Goal: Task Accomplishment & Management: Manage account settings

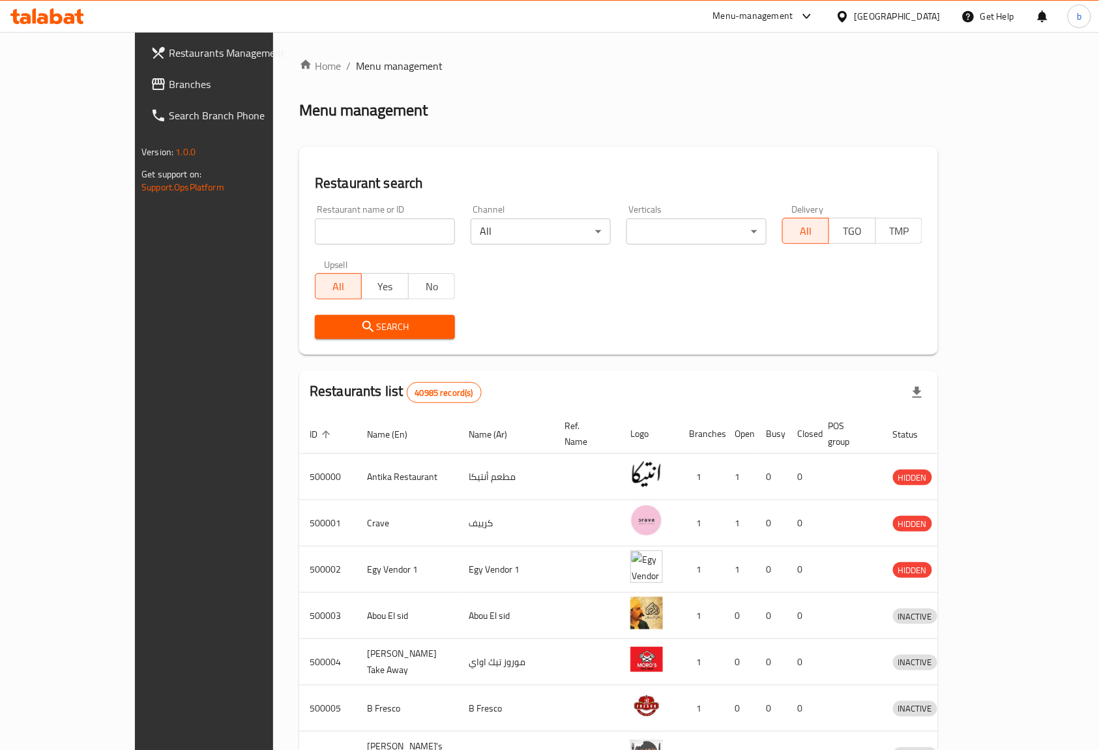
click at [927, 19] on div "Egypt" at bounding box center [898, 16] width 86 height 14
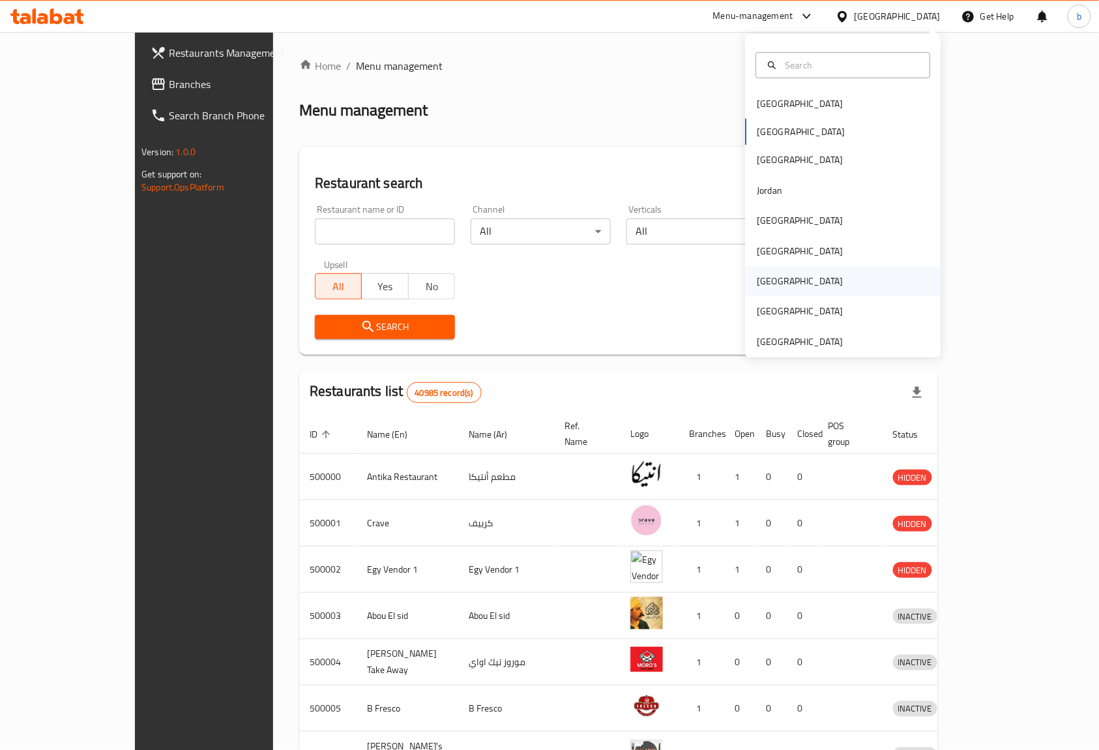
click at [799, 280] on div "[GEOGRAPHIC_DATA]" at bounding box center [843, 281] width 196 height 30
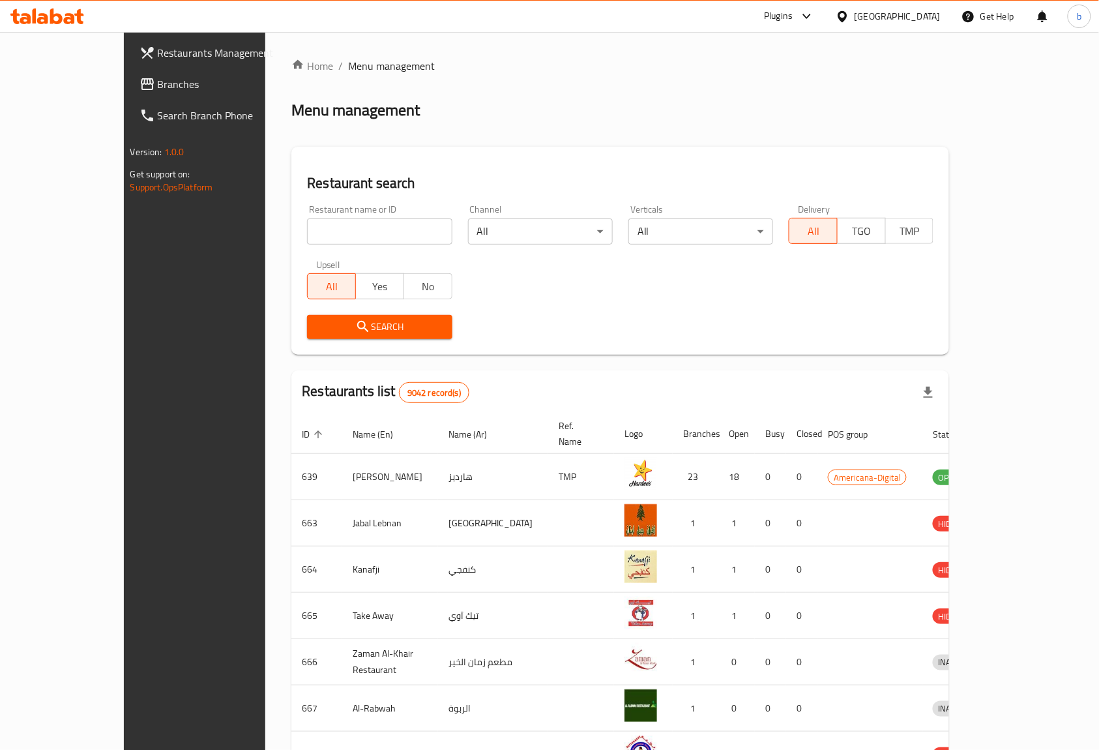
click at [158, 82] on span "Branches" at bounding box center [228, 84] width 140 height 16
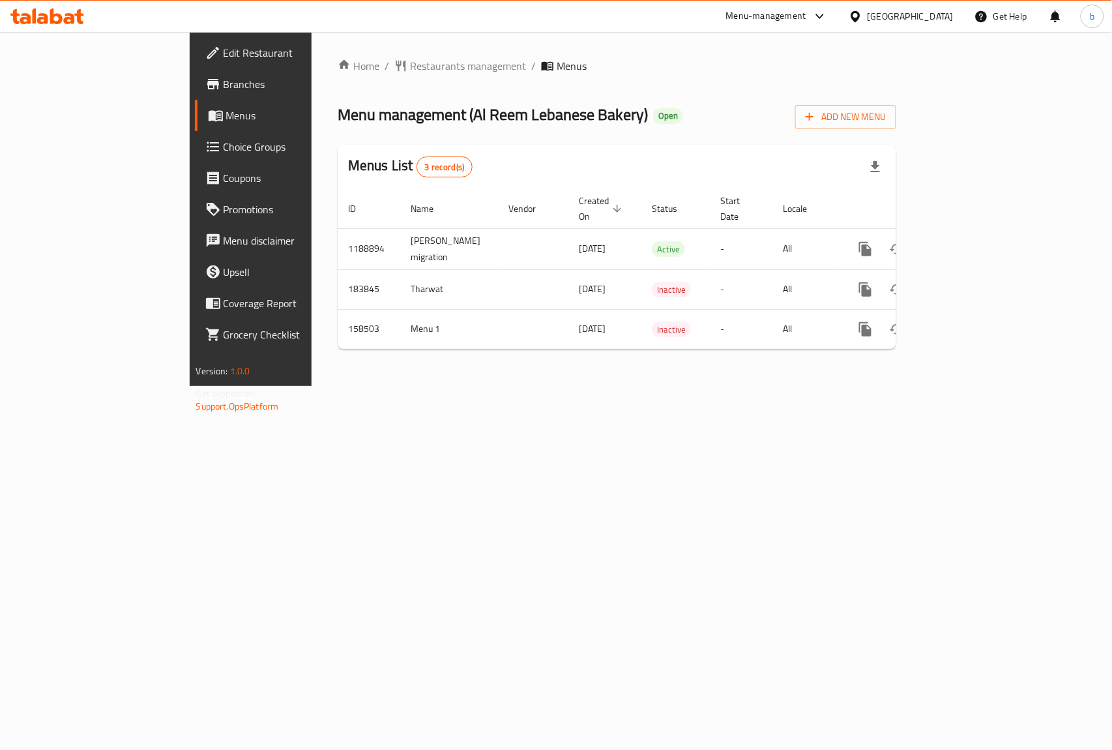
click at [224, 82] on span "Branches" at bounding box center [294, 84] width 141 height 16
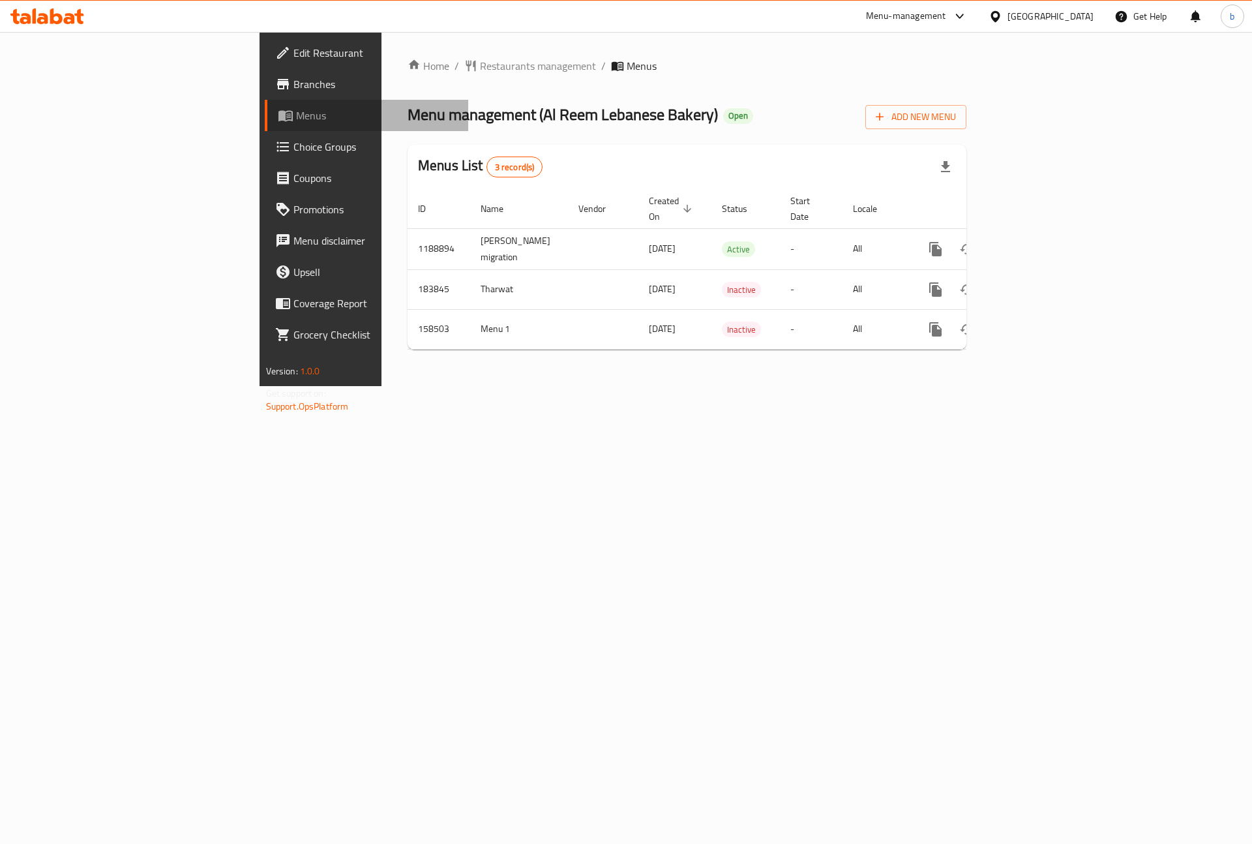
click at [296, 117] on span "Menus" at bounding box center [377, 116] width 162 height 16
click at [956, 119] on span "Add New Menu" at bounding box center [916, 117] width 80 height 16
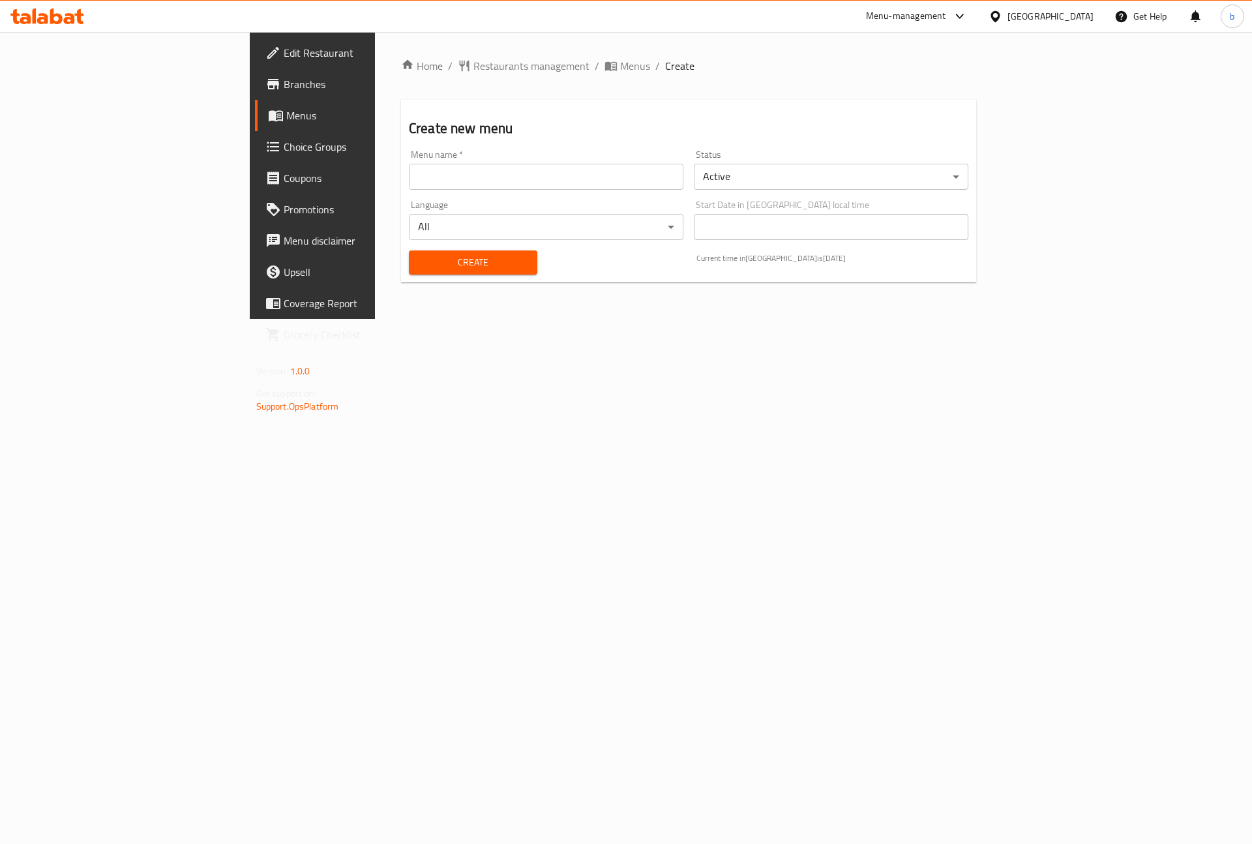
click at [423, 182] on input "text" at bounding box center [546, 177] width 274 height 26
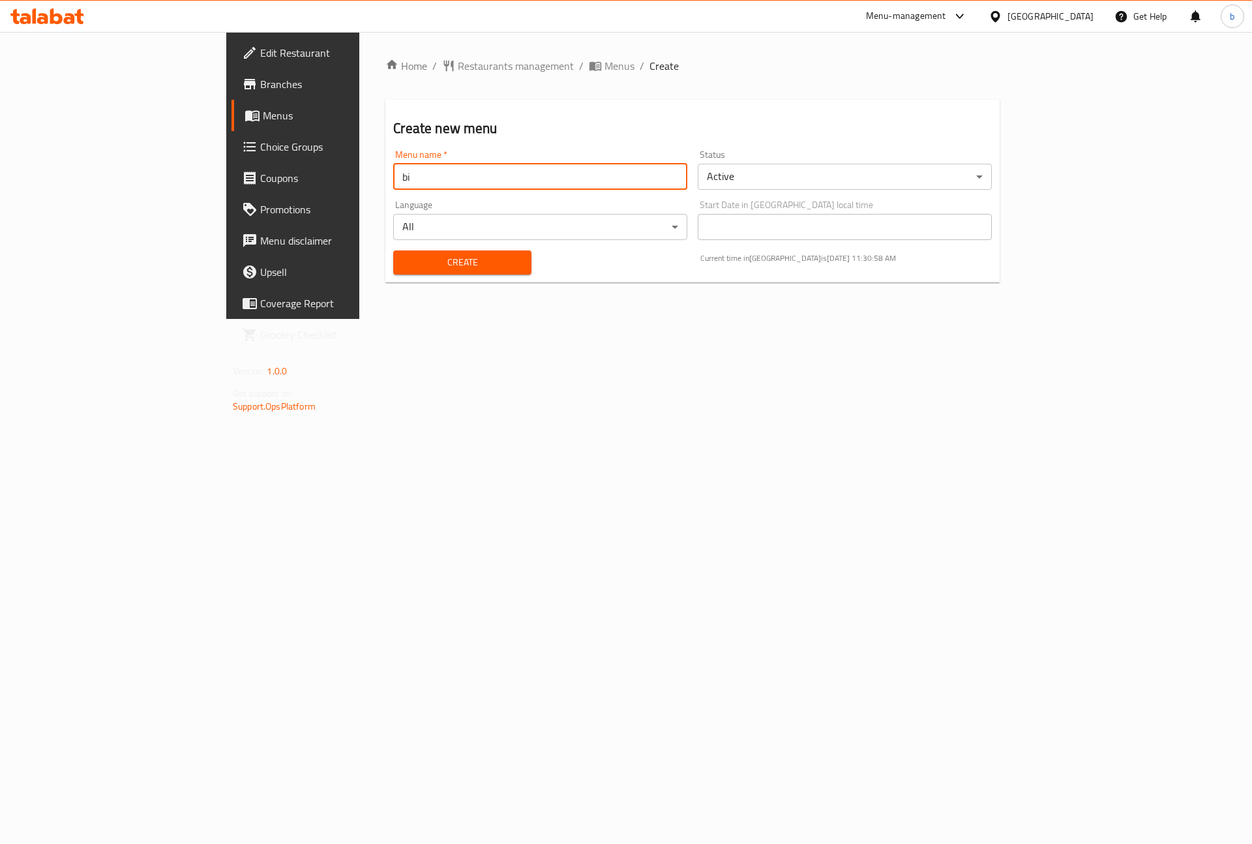
type input "b"
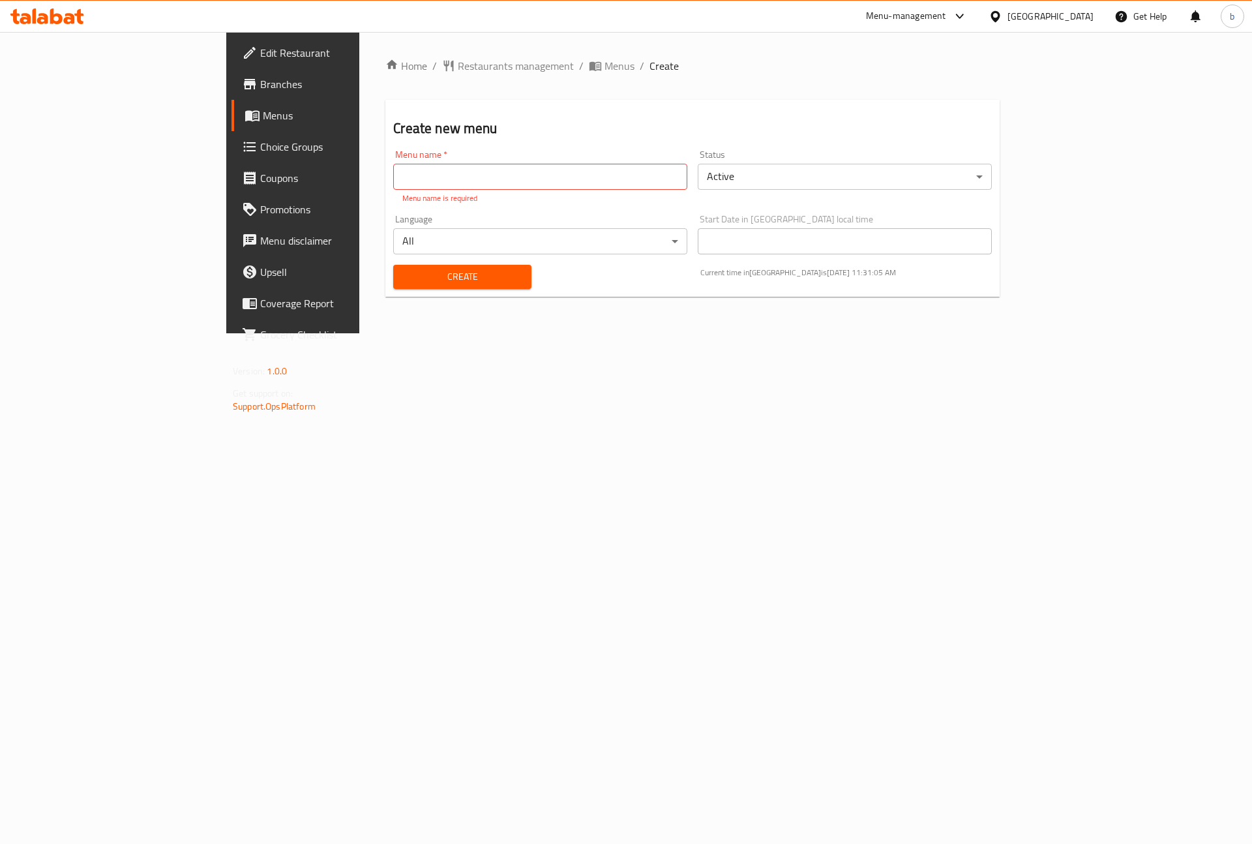
click at [393, 171] on input "text" at bounding box center [540, 177] width 294 height 26
paste input "Al Reem Bakery"
type input "Al Reem Bakery"
drag, startPoint x: 345, startPoint y: 171, endPoint x: -123, endPoint y: 207, distance: 469.6
click at [0, 207] on html "​ Menu-management Qatar Get Help b Edit Restaurant Branches Menus Choice Groups…" at bounding box center [626, 422] width 1252 height 844
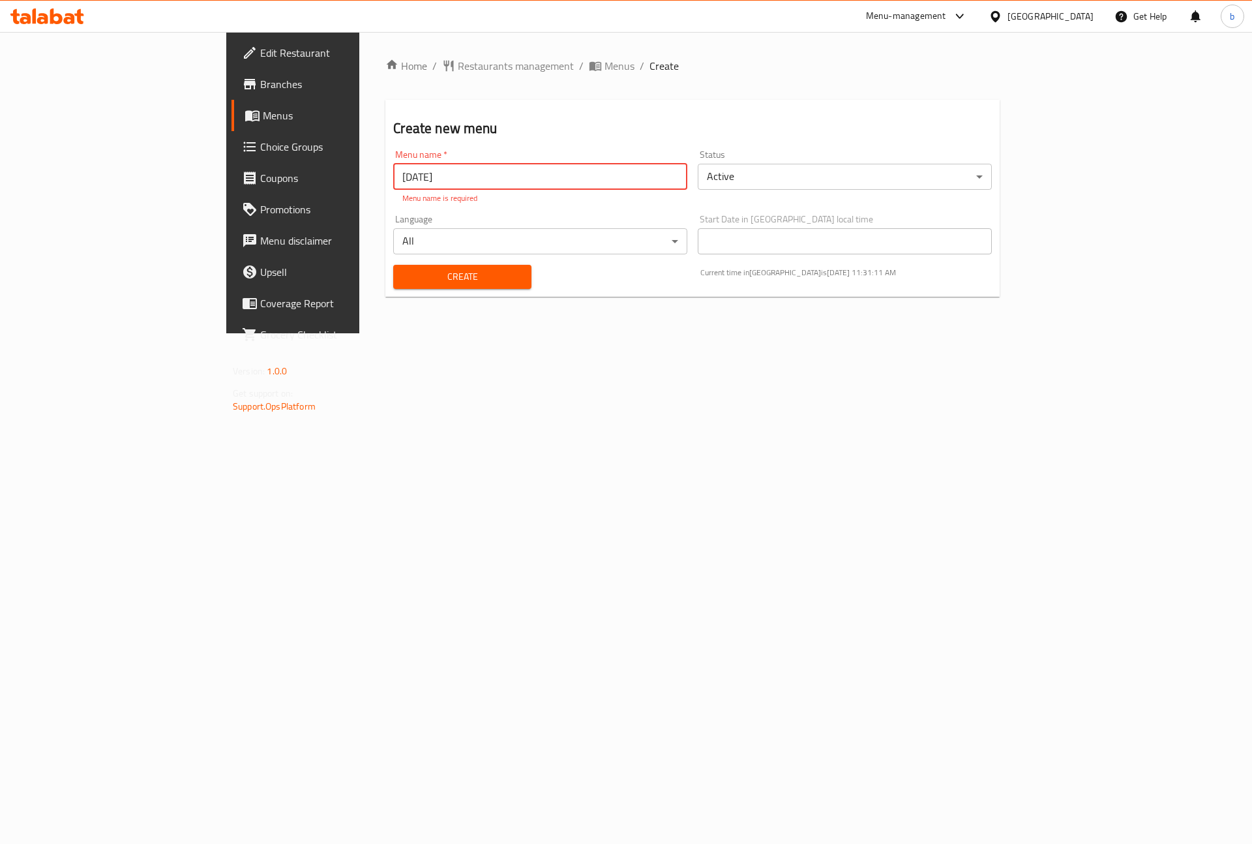
type input "[DATE]"
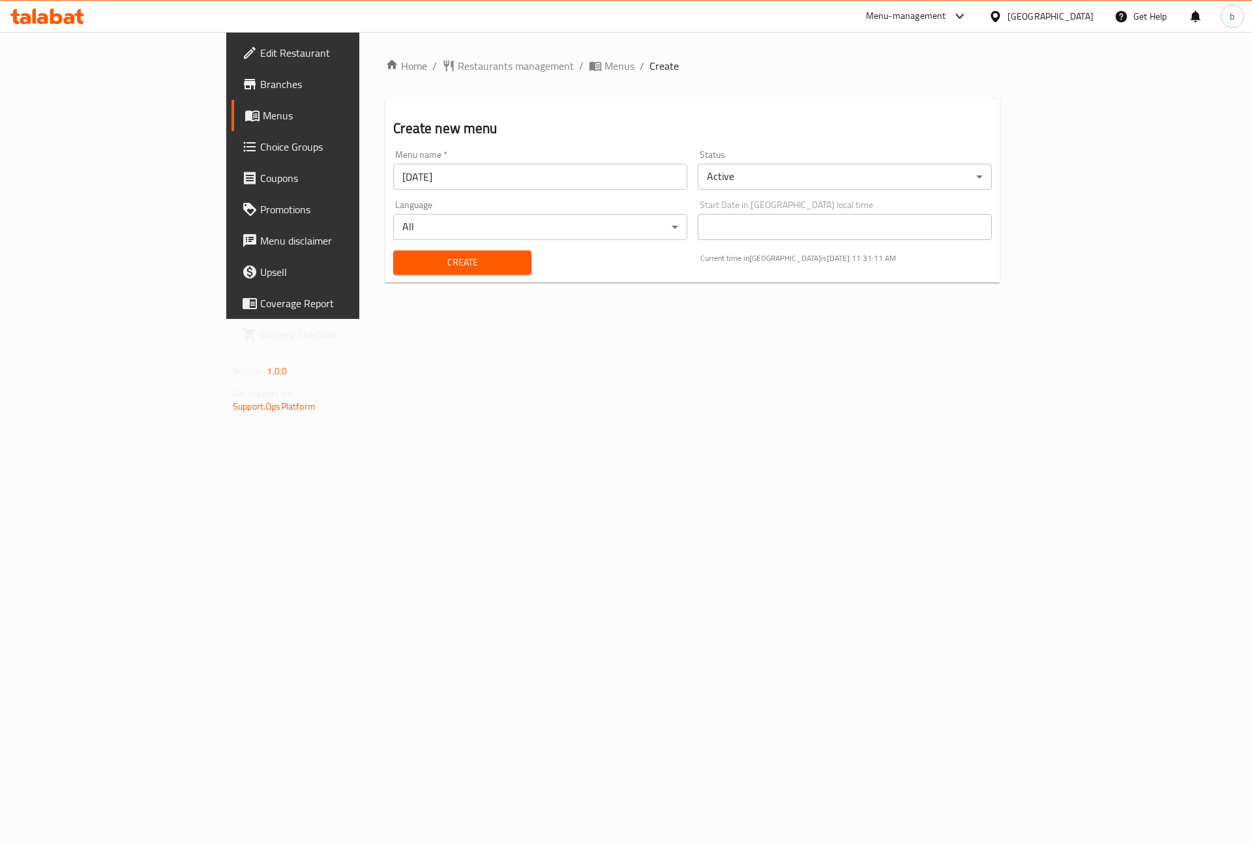
click at [389, 276] on div "Create" at bounding box center [461, 263] width 153 height 40
click at [404, 256] on span "Create" at bounding box center [462, 262] width 117 height 16
click at [604, 61] on span "Menus" at bounding box center [619, 66] width 30 height 16
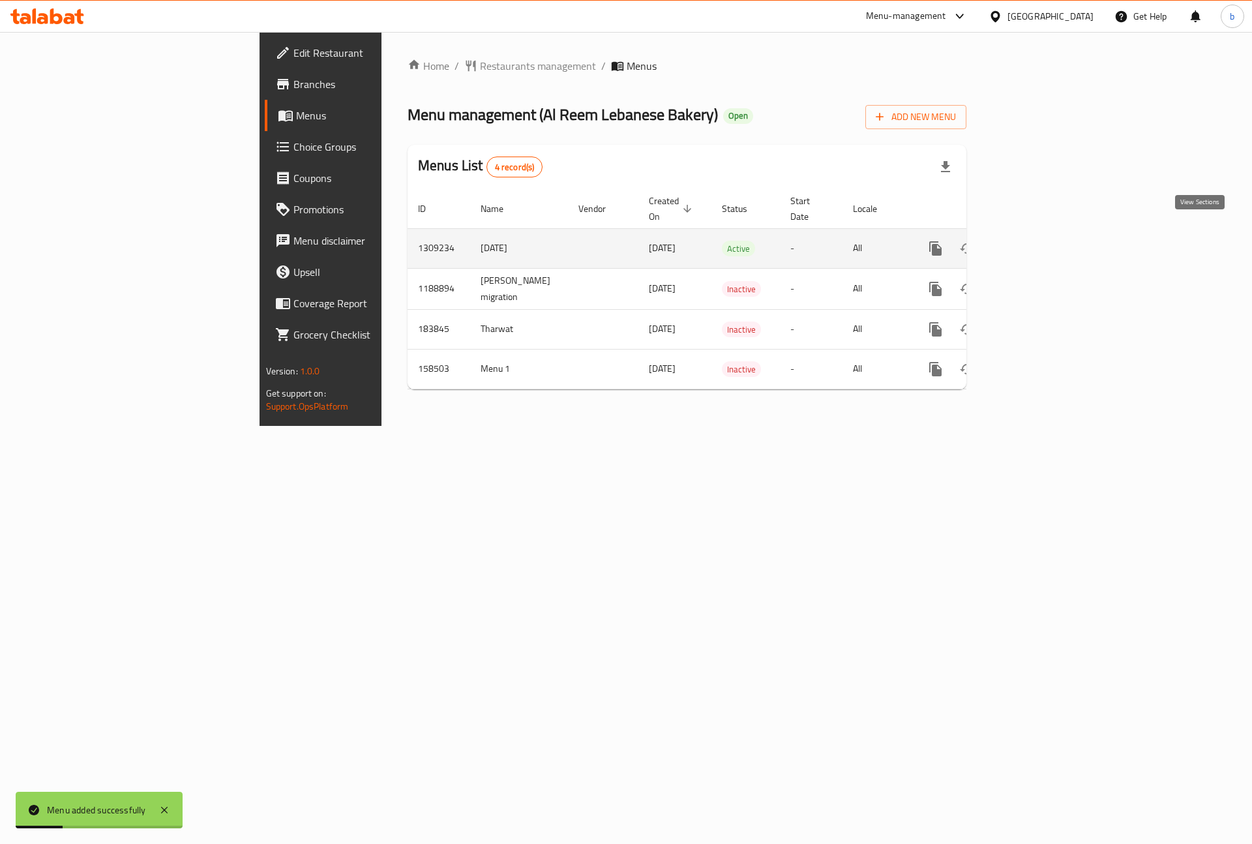
click at [1037, 241] on icon "enhanced table" at bounding box center [1030, 249] width 16 height 16
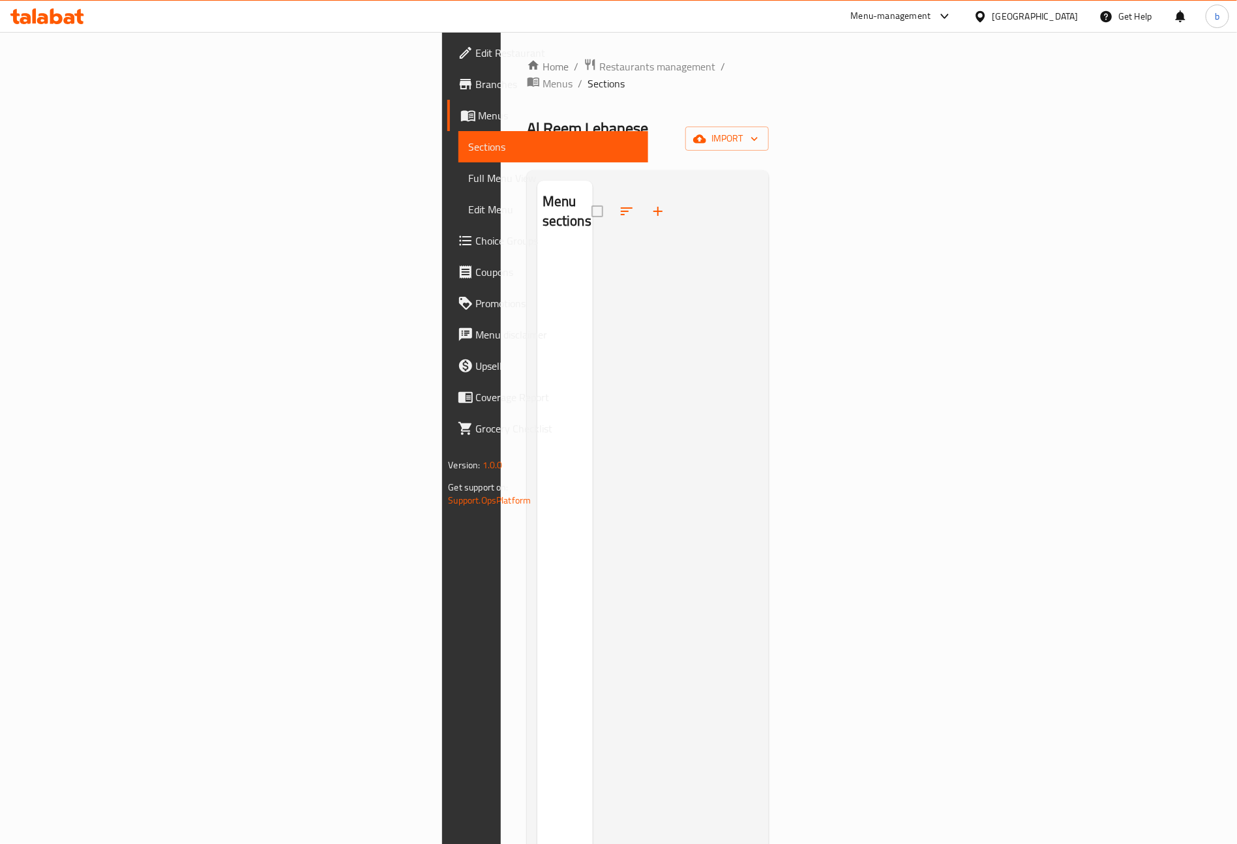
click at [476, 53] on span "Edit Restaurant" at bounding box center [557, 53] width 162 height 16
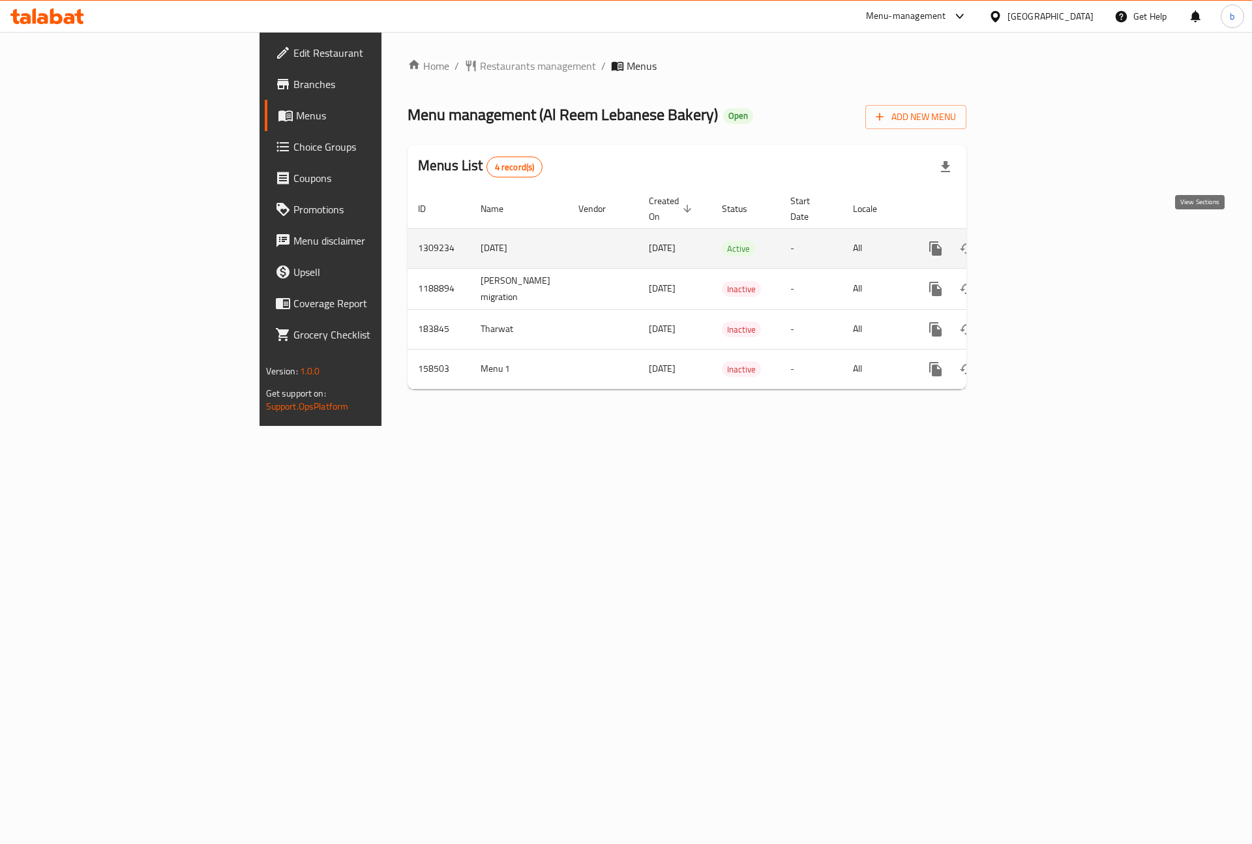
click at [1037, 241] on icon "enhanced table" at bounding box center [1030, 249] width 16 height 16
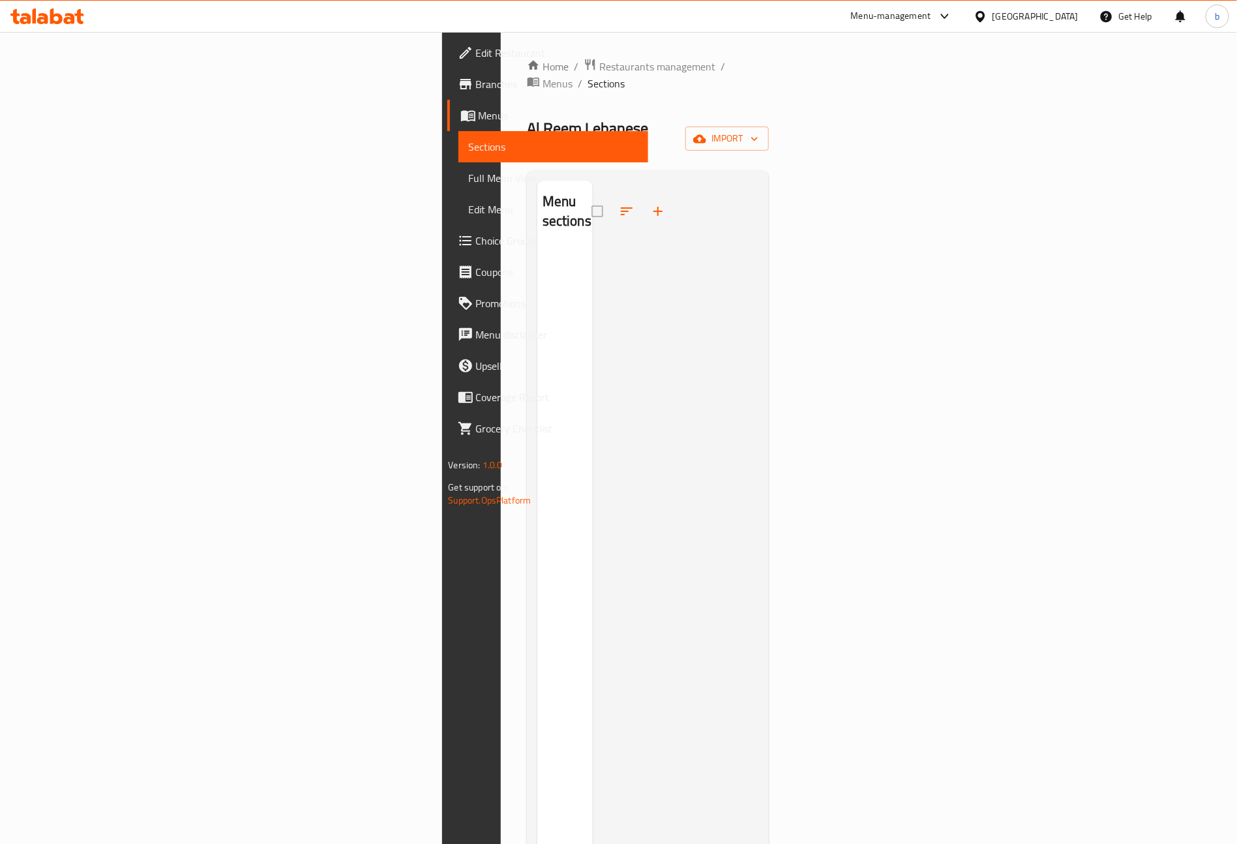
click at [469, 149] on span "Sections" at bounding box center [554, 147] width 170 height 16
click at [479, 116] on span "Menus" at bounding box center [559, 116] width 160 height 16
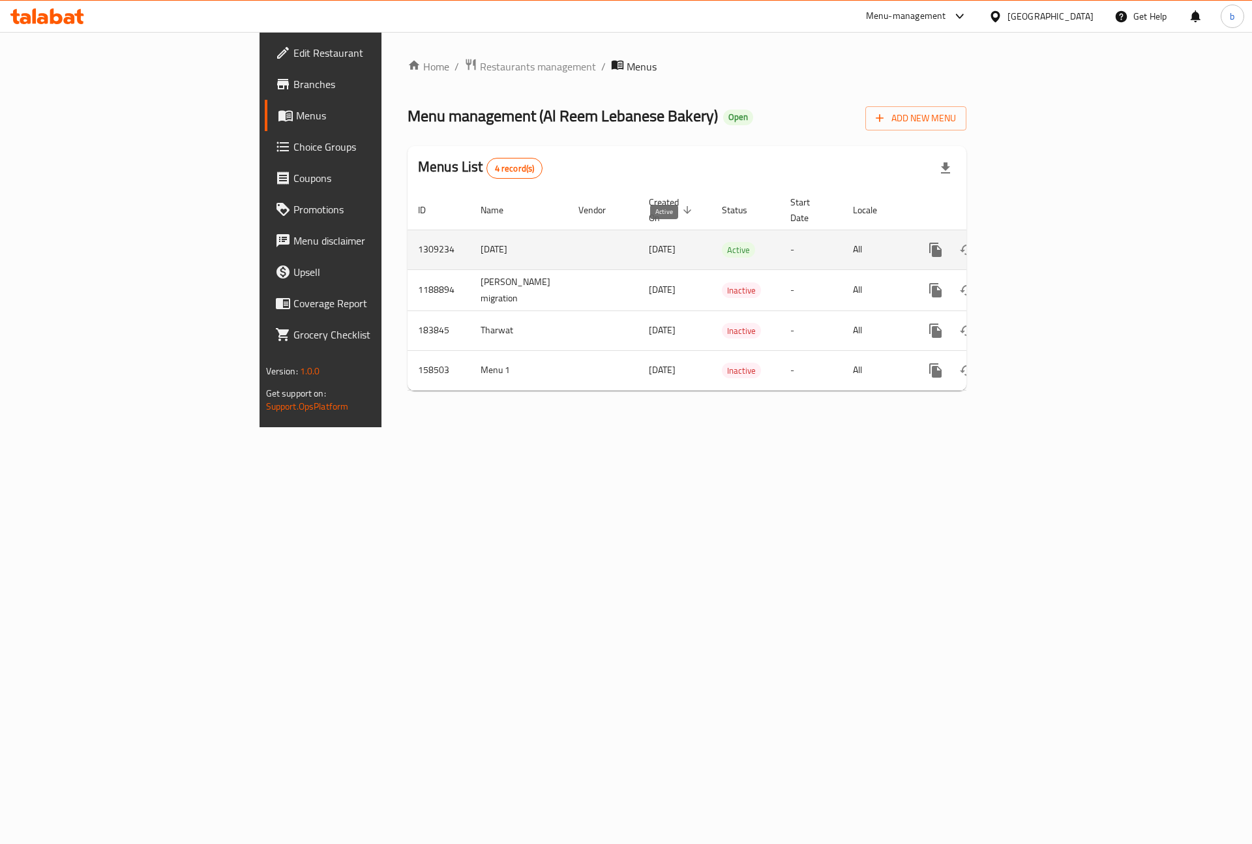
click at [722, 243] on span "Active" at bounding box center [738, 250] width 33 height 15
click at [1037, 243] on icon "enhanced table" at bounding box center [1030, 250] width 16 height 16
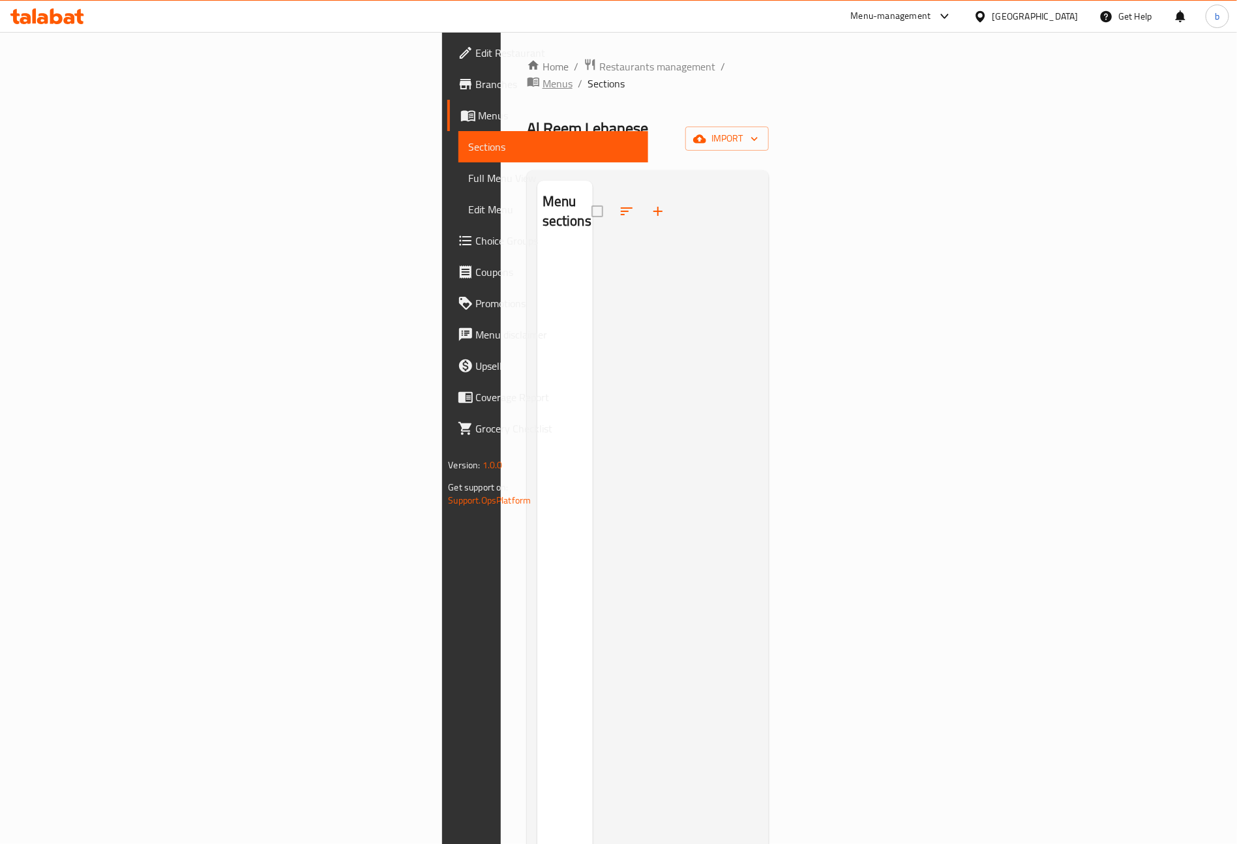
click at [542, 76] on span "Menus" at bounding box center [557, 84] width 30 height 16
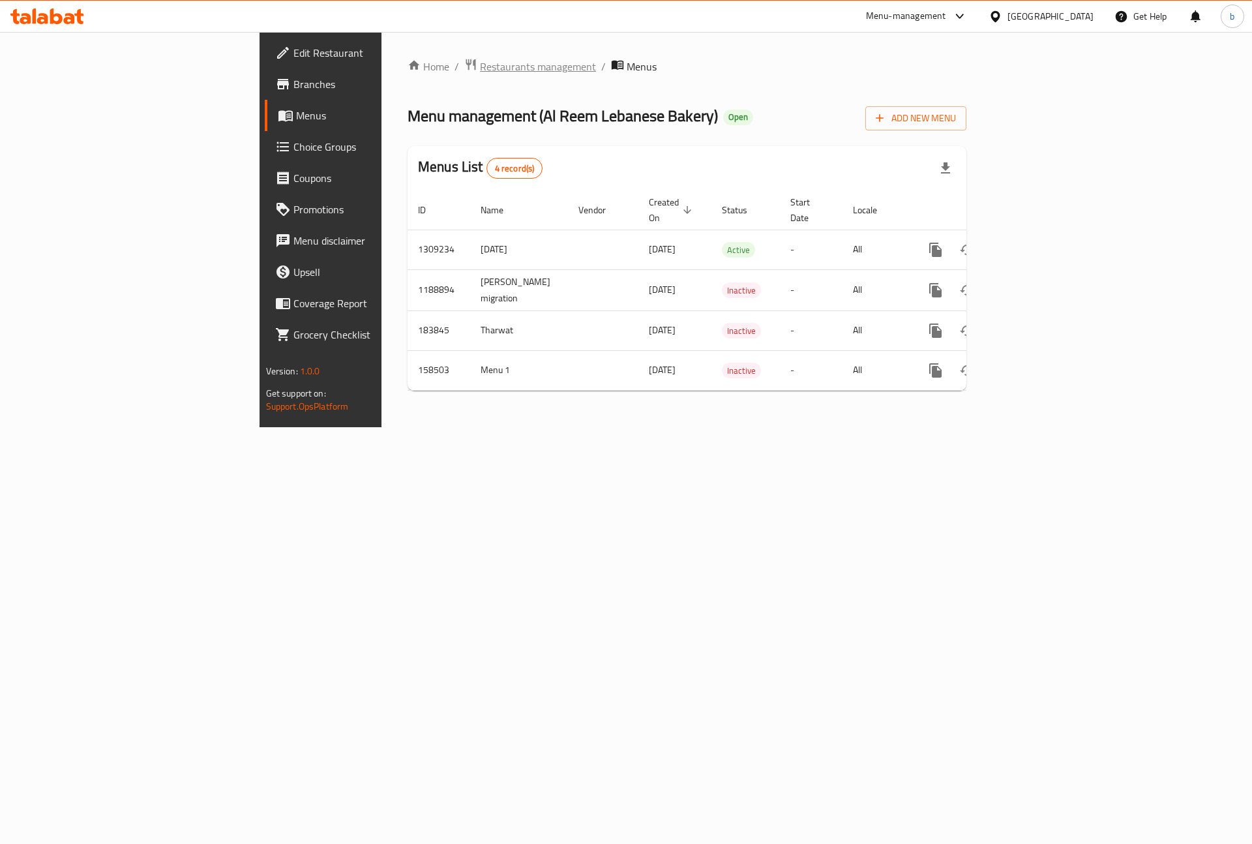
click at [480, 63] on span "Restaurants management" at bounding box center [538, 67] width 116 height 16
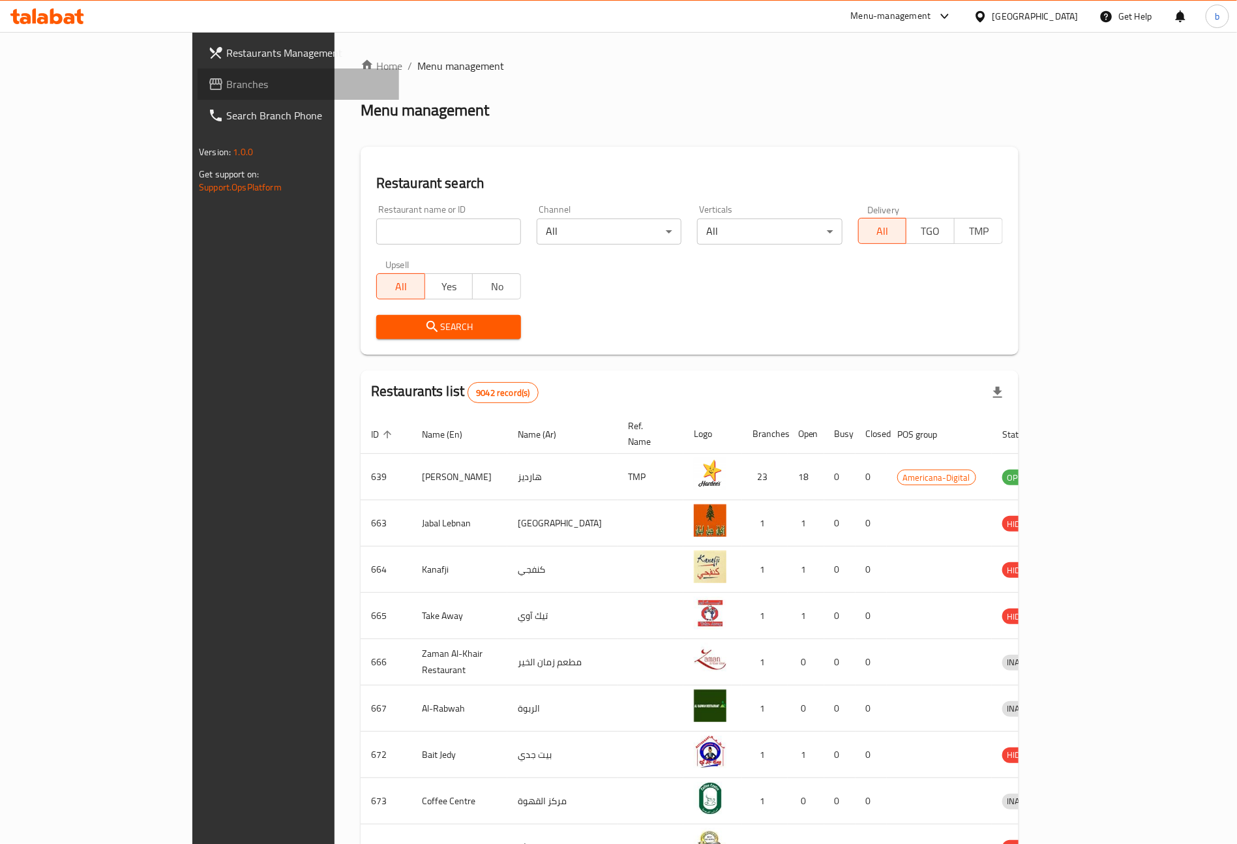
click at [226, 77] on span "Branches" at bounding box center [307, 84] width 162 height 16
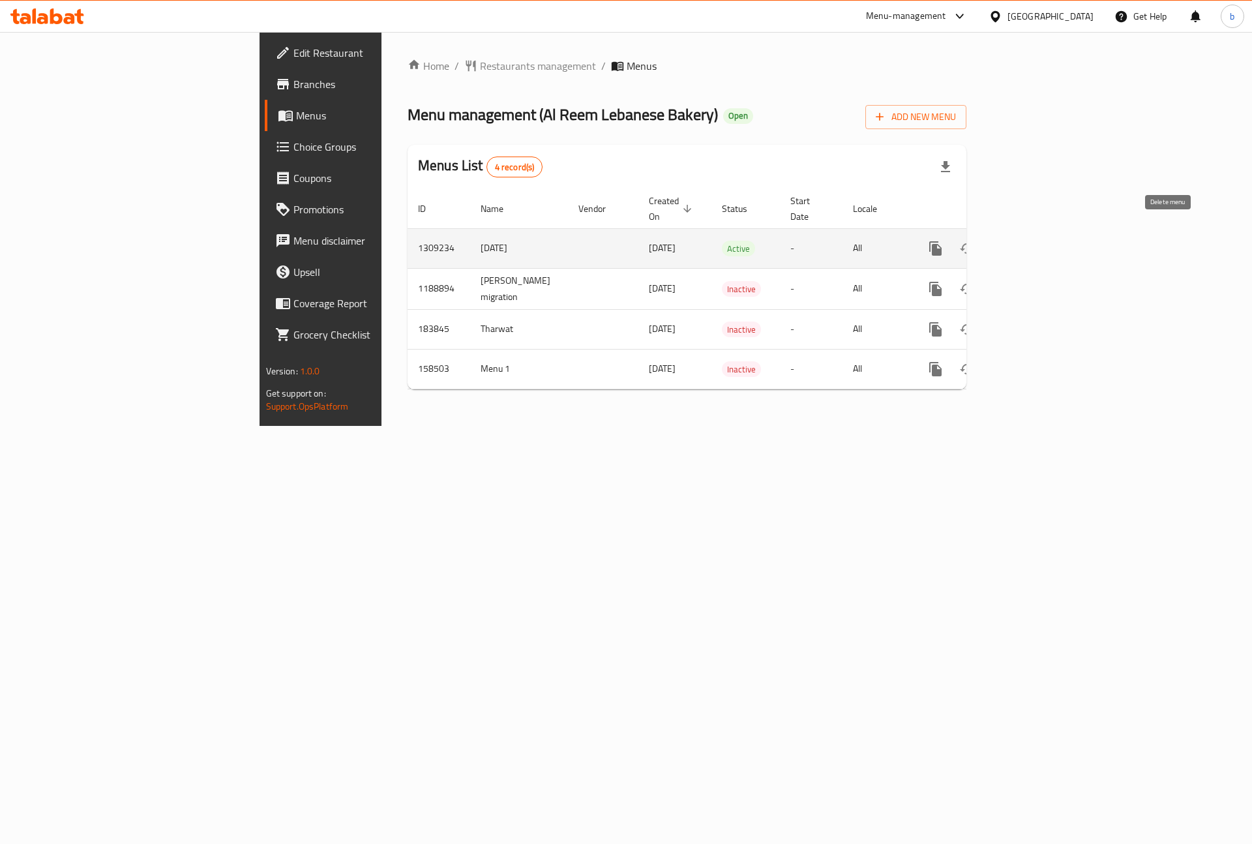
click at [1006, 241] on icon "enhanced table" at bounding box center [998, 249] width 16 height 16
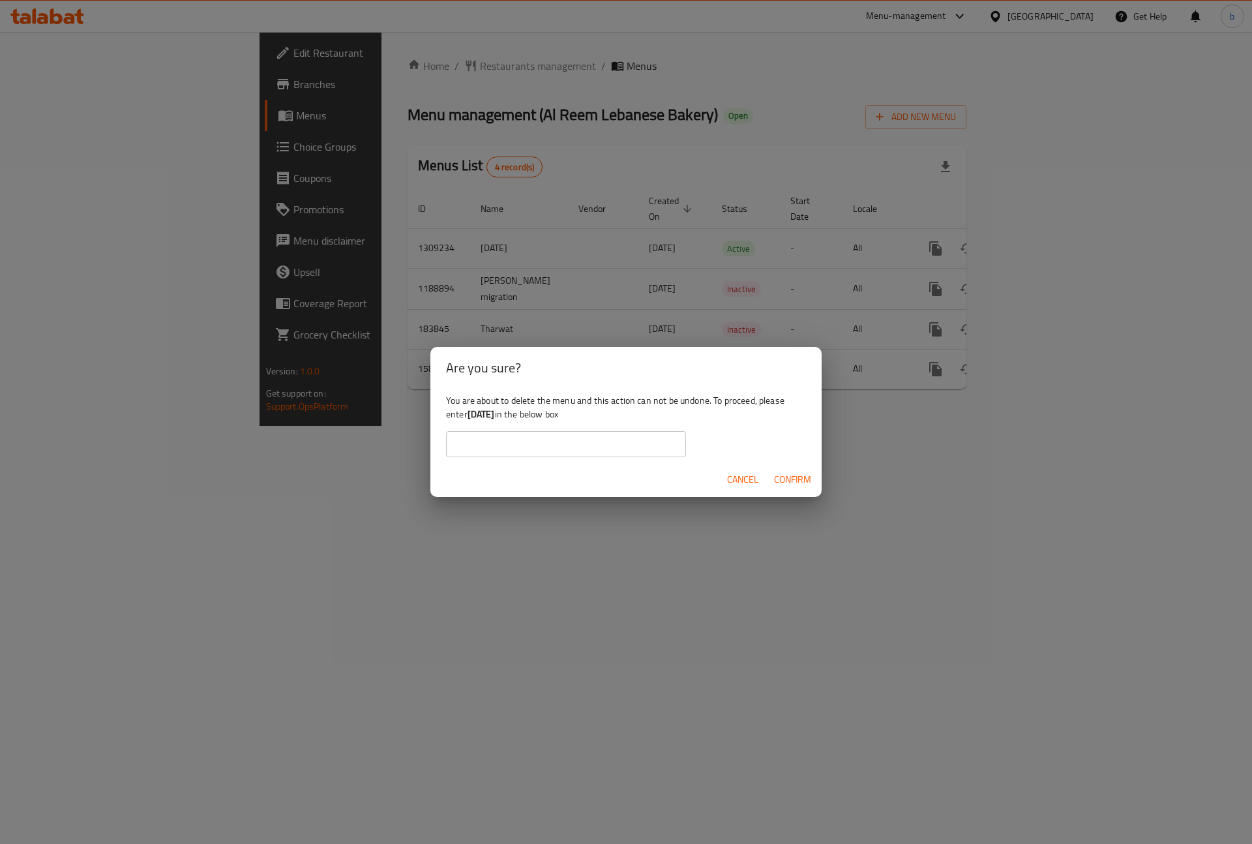
click at [591, 441] on input "text" at bounding box center [566, 444] width 240 height 26
type input "9/2/2025"
click at [784, 472] on span "Confirm" at bounding box center [792, 479] width 37 height 16
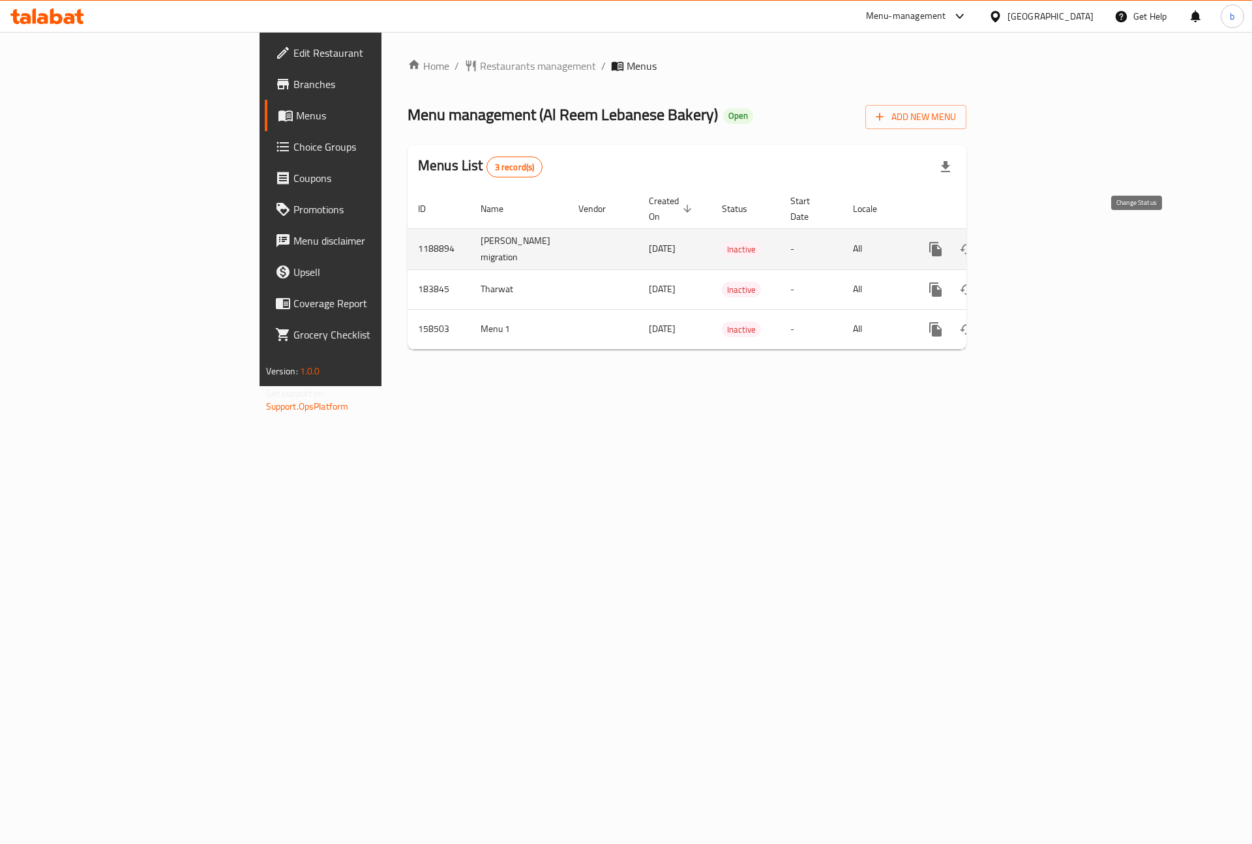
click at [975, 241] on icon "enhanced table" at bounding box center [967, 249] width 16 height 16
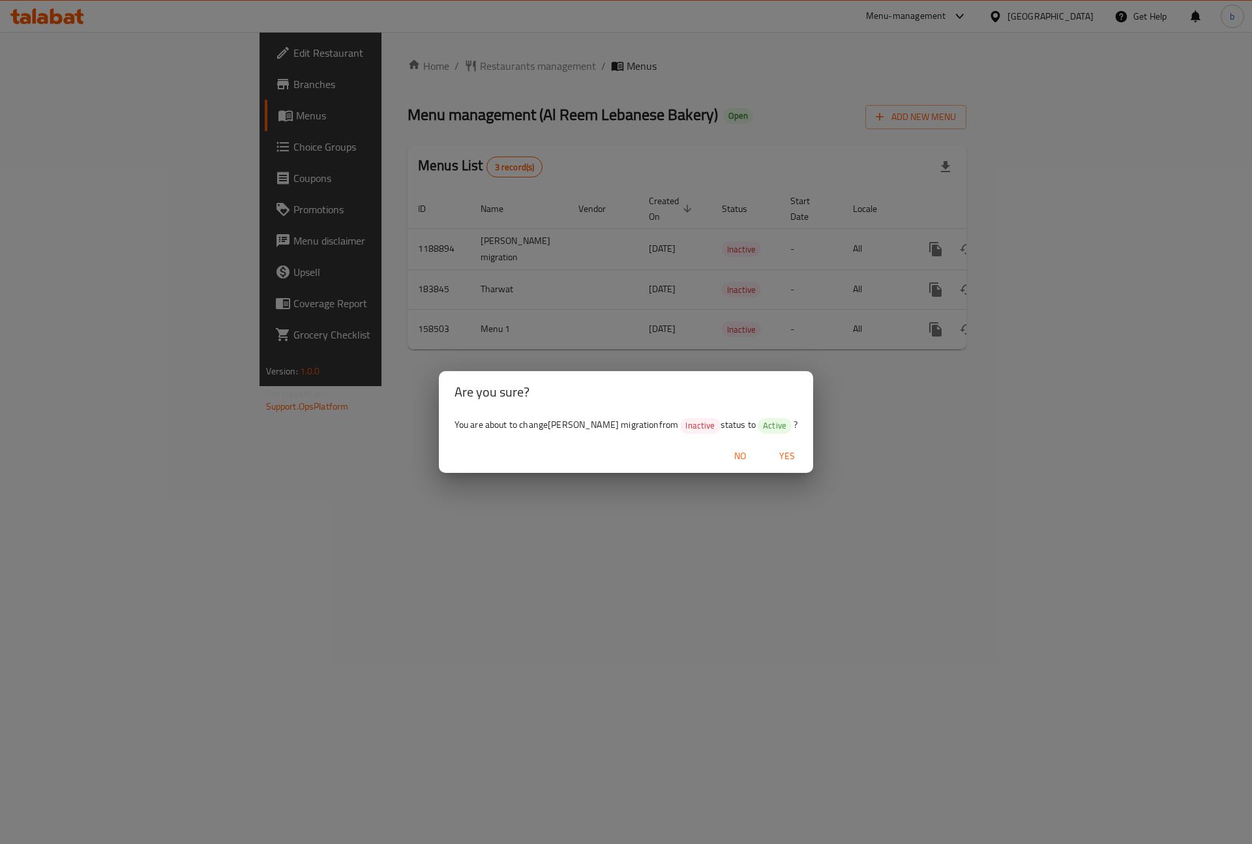
click at [777, 452] on span "Yes" at bounding box center [786, 456] width 31 height 16
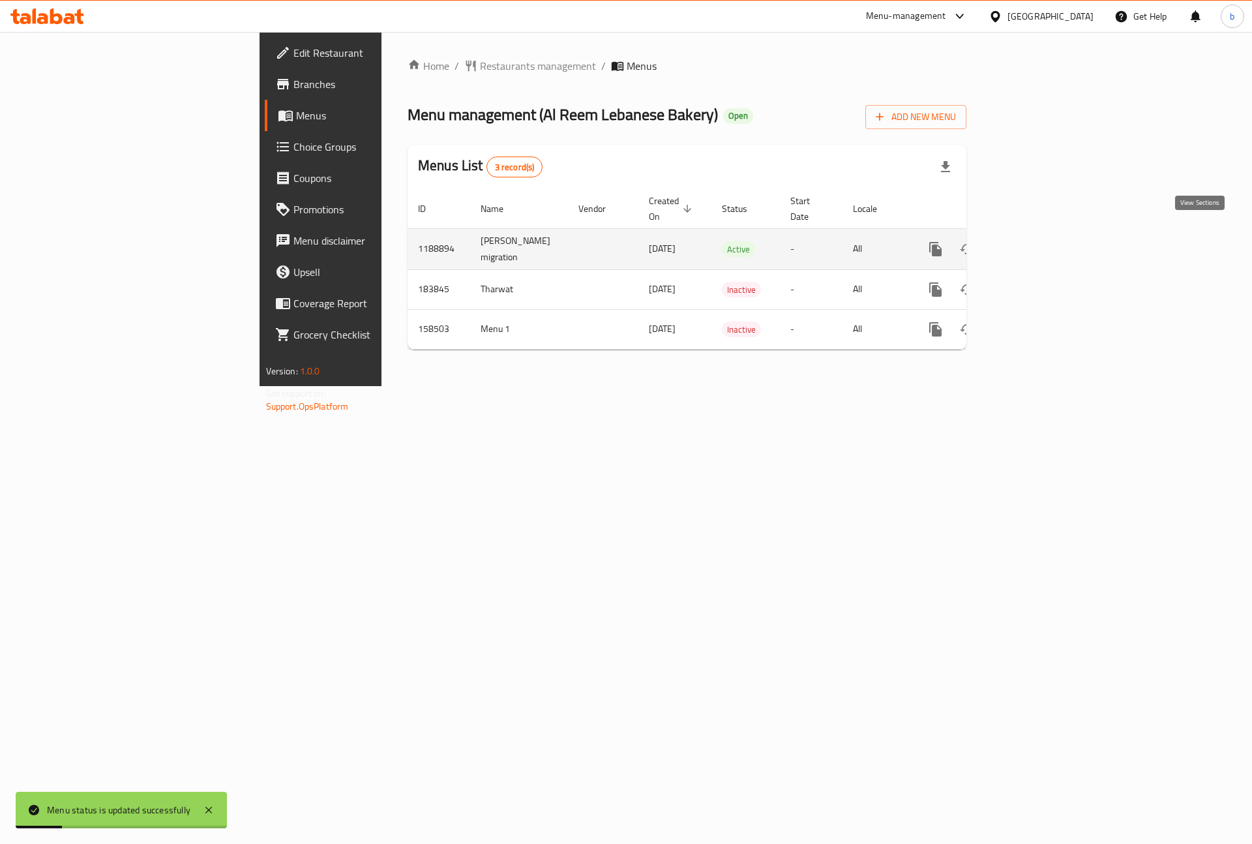
click at [1045, 237] on link "enhanced table" at bounding box center [1029, 248] width 31 height 31
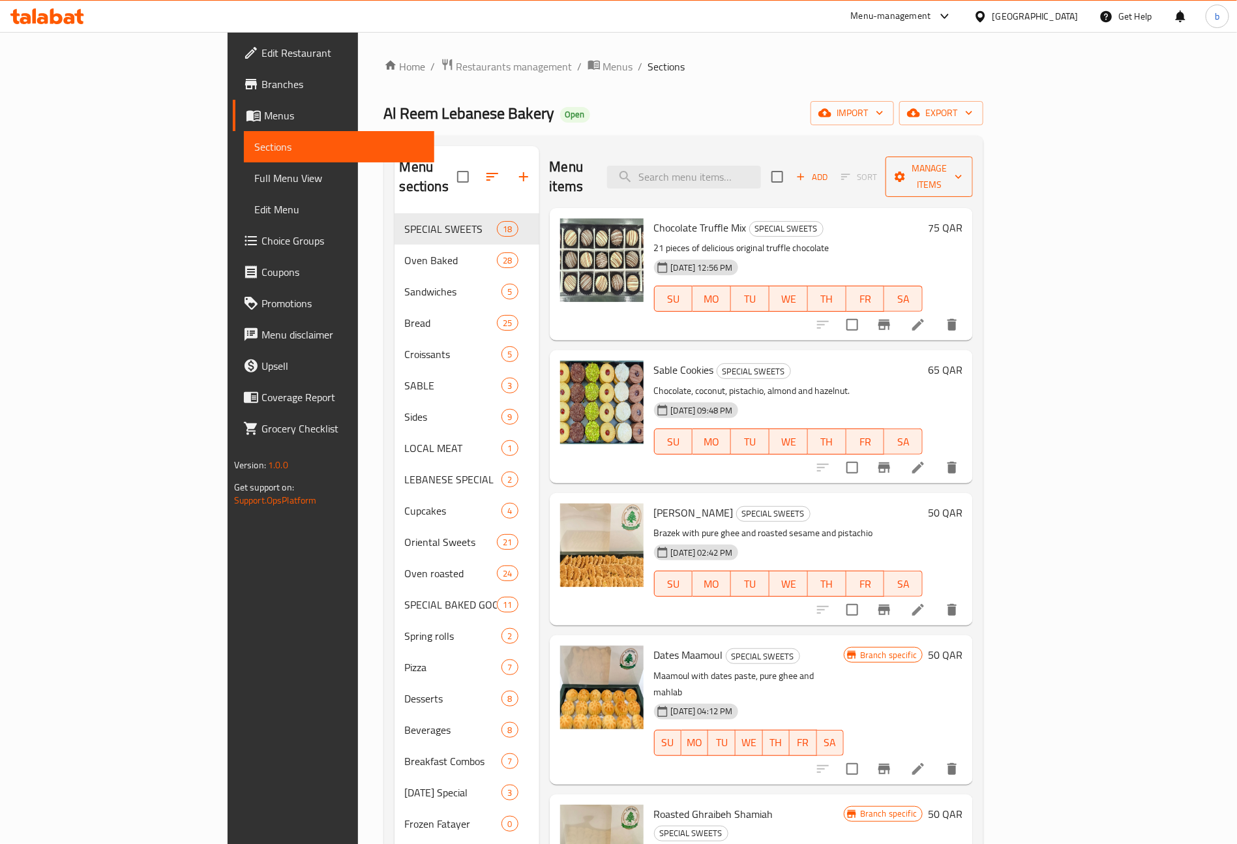
click at [965, 170] on icon "button" at bounding box center [958, 176] width 13 height 13
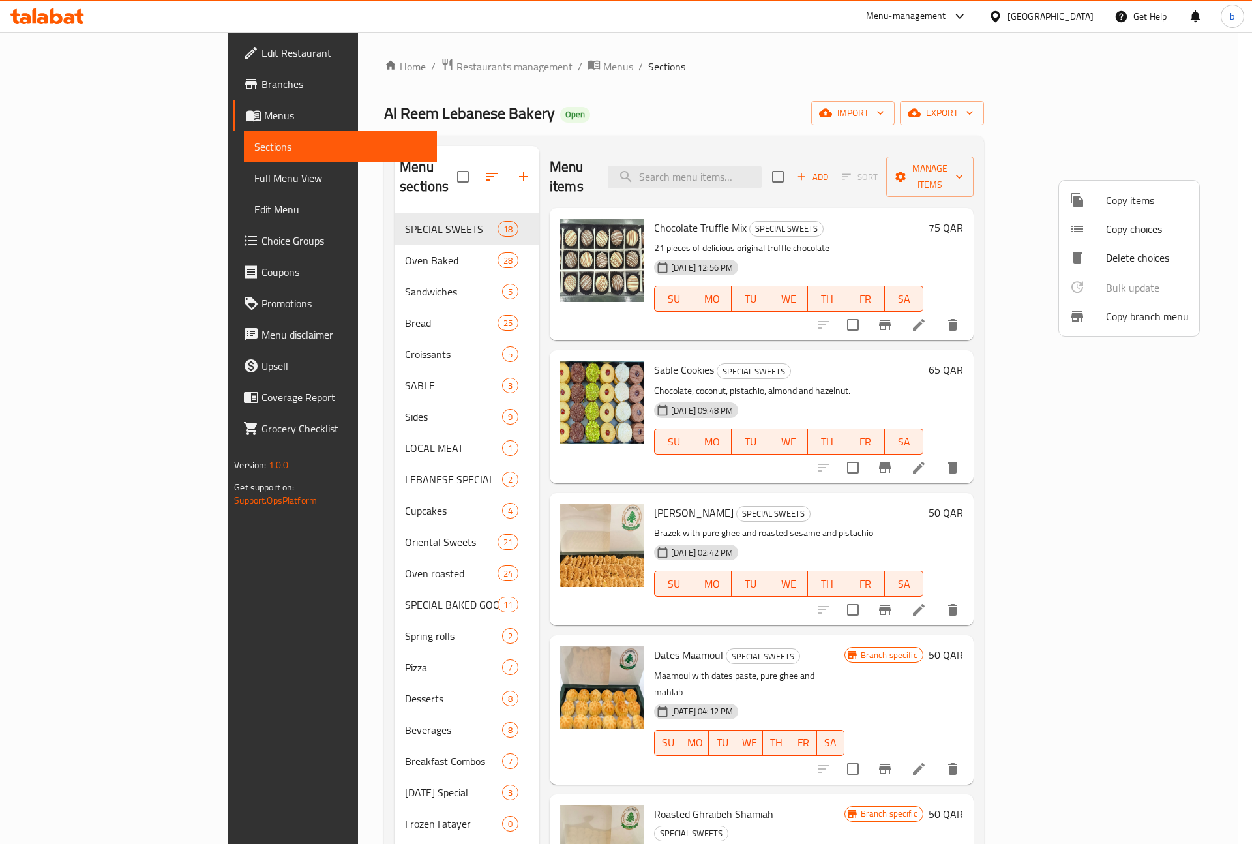
click at [1142, 315] on span "Copy branch menu" at bounding box center [1147, 316] width 83 height 16
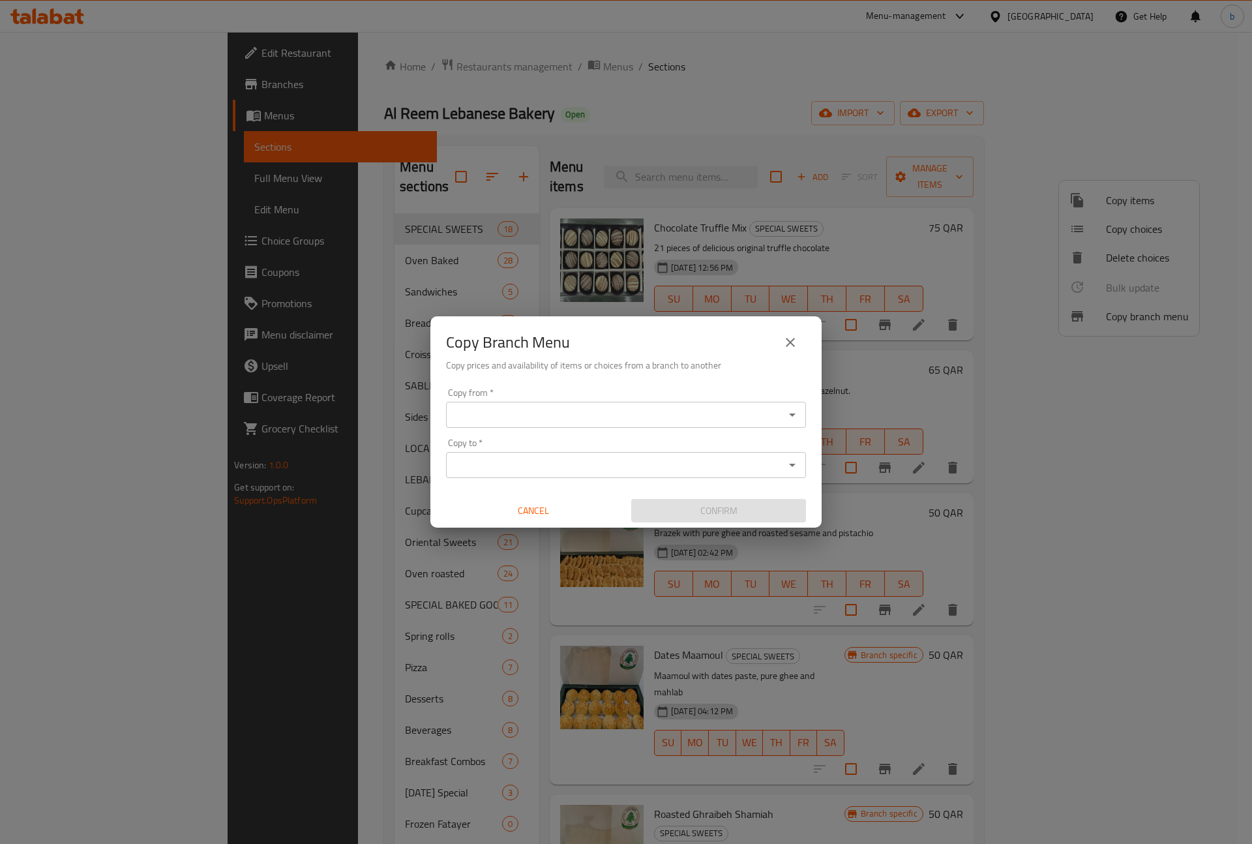
click at [577, 411] on input "Copy from   *" at bounding box center [615, 415] width 331 height 18
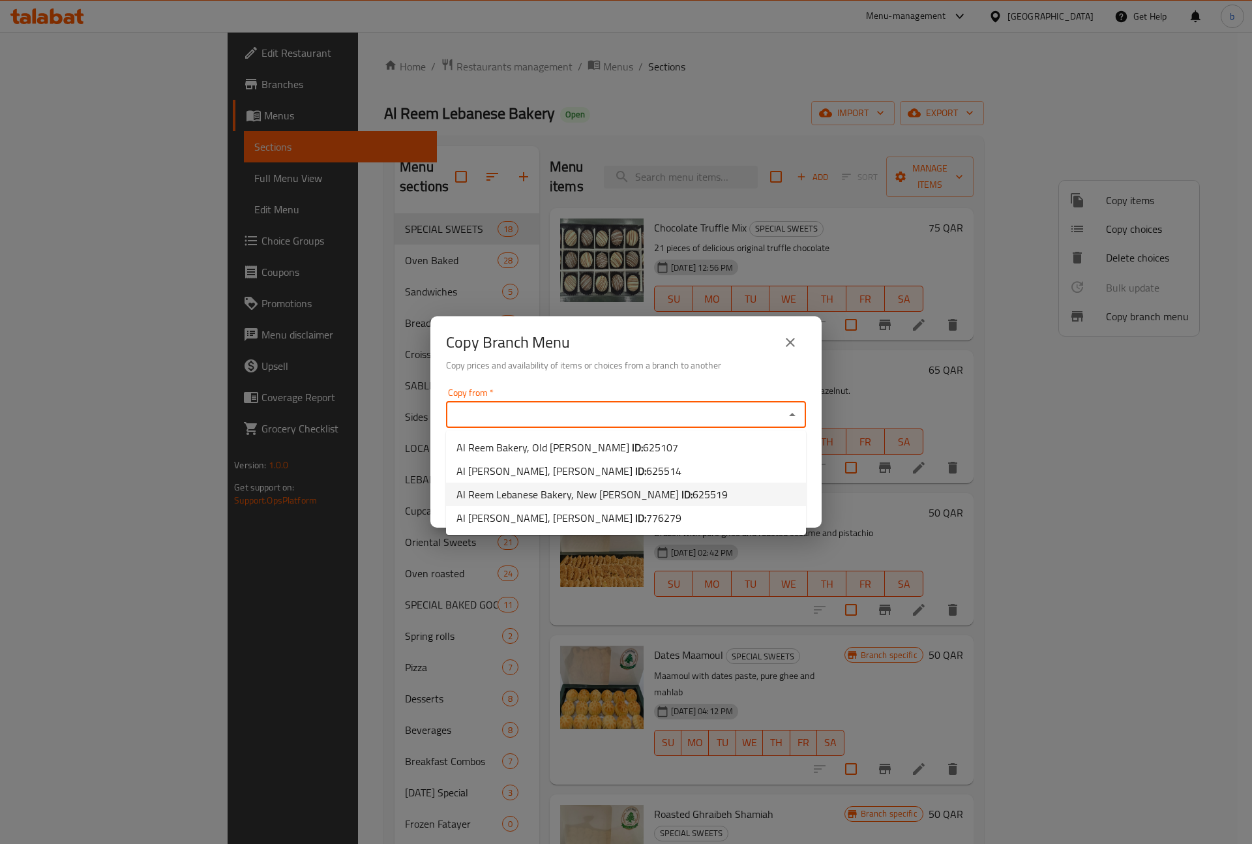
click at [751, 503] on li "Al Reem Lebanese Bakery, New Salata ID: 625519" at bounding box center [626, 493] width 360 height 23
type input "Al Reem Lebanese Bakery, New Salata"
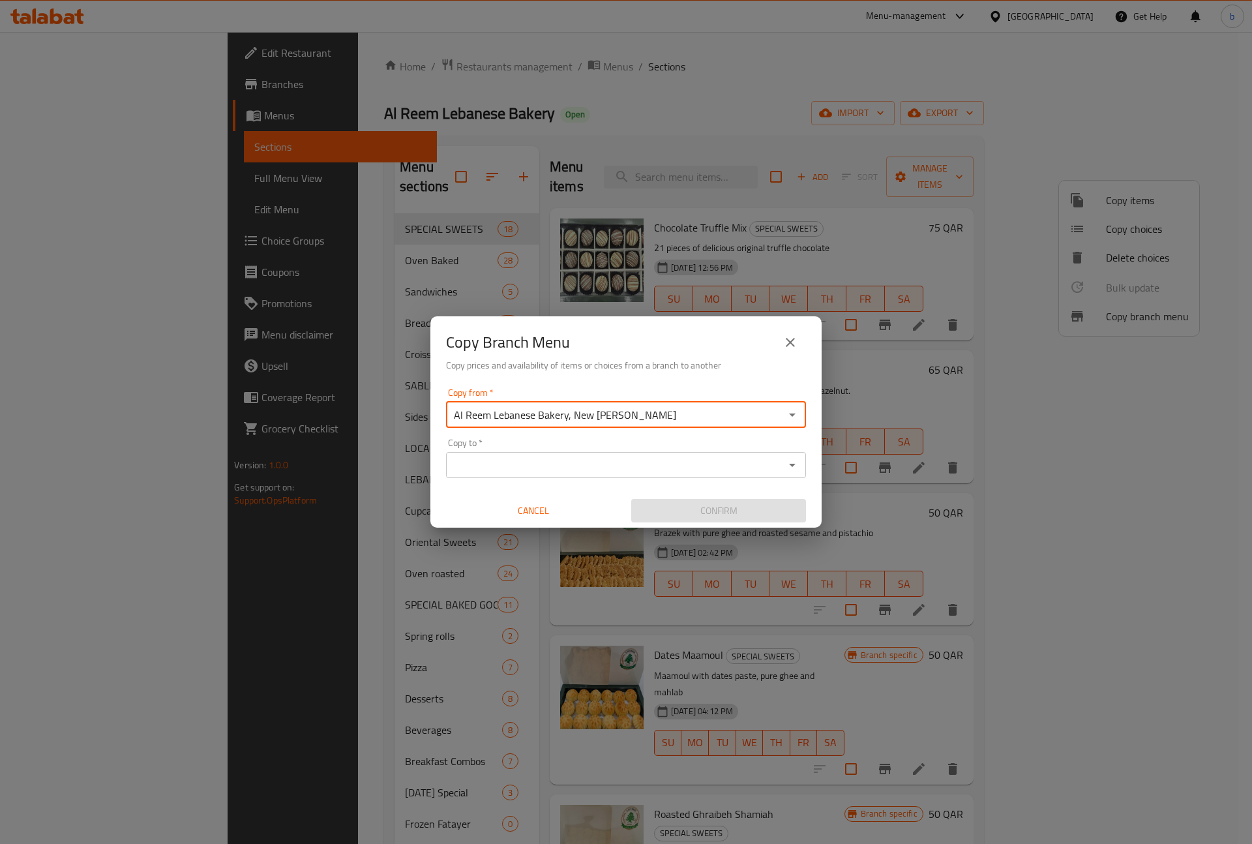
click at [599, 460] on input "Copy to   *" at bounding box center [615, 465] width 331 height 18
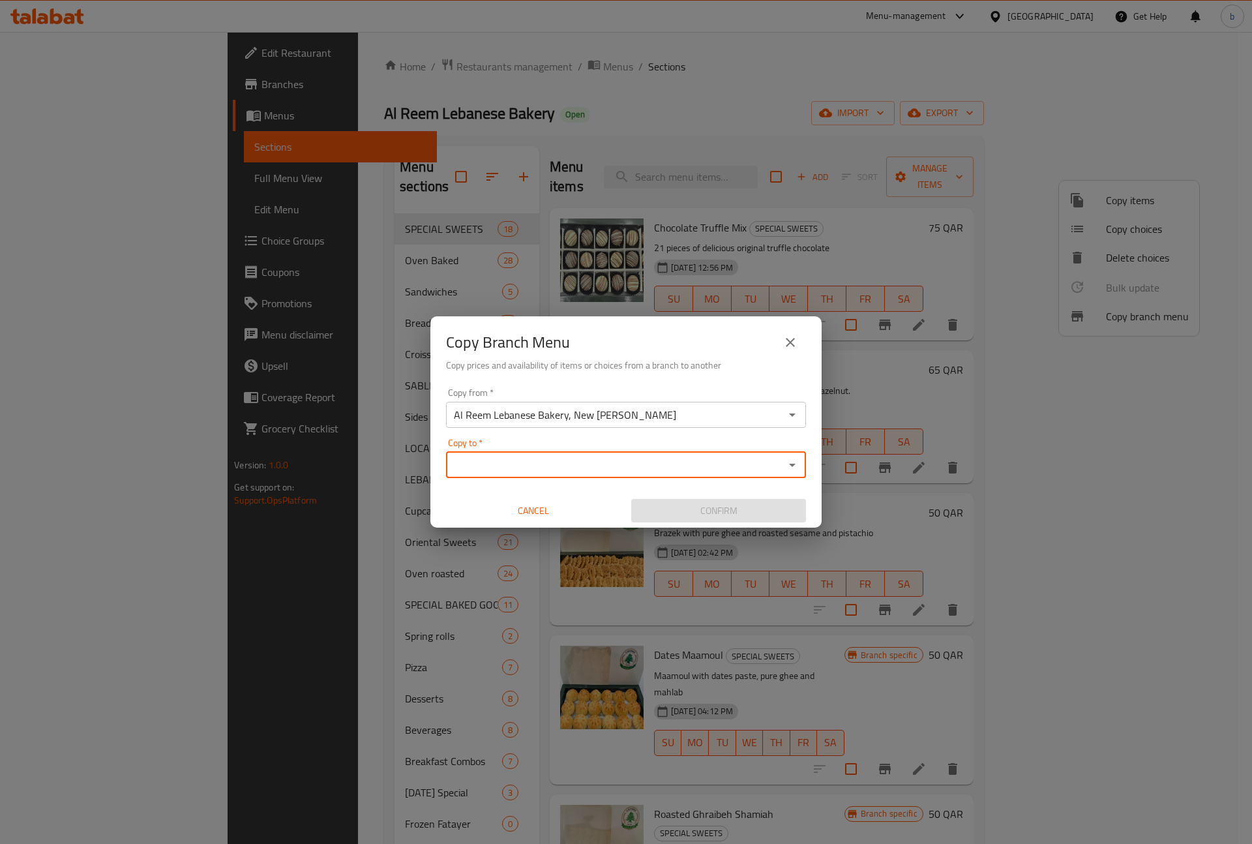
click at [736, 413] on input "Al Reem Lebanese Bakery, New Salata" at bounding box center [615, 415] width 331 height 18
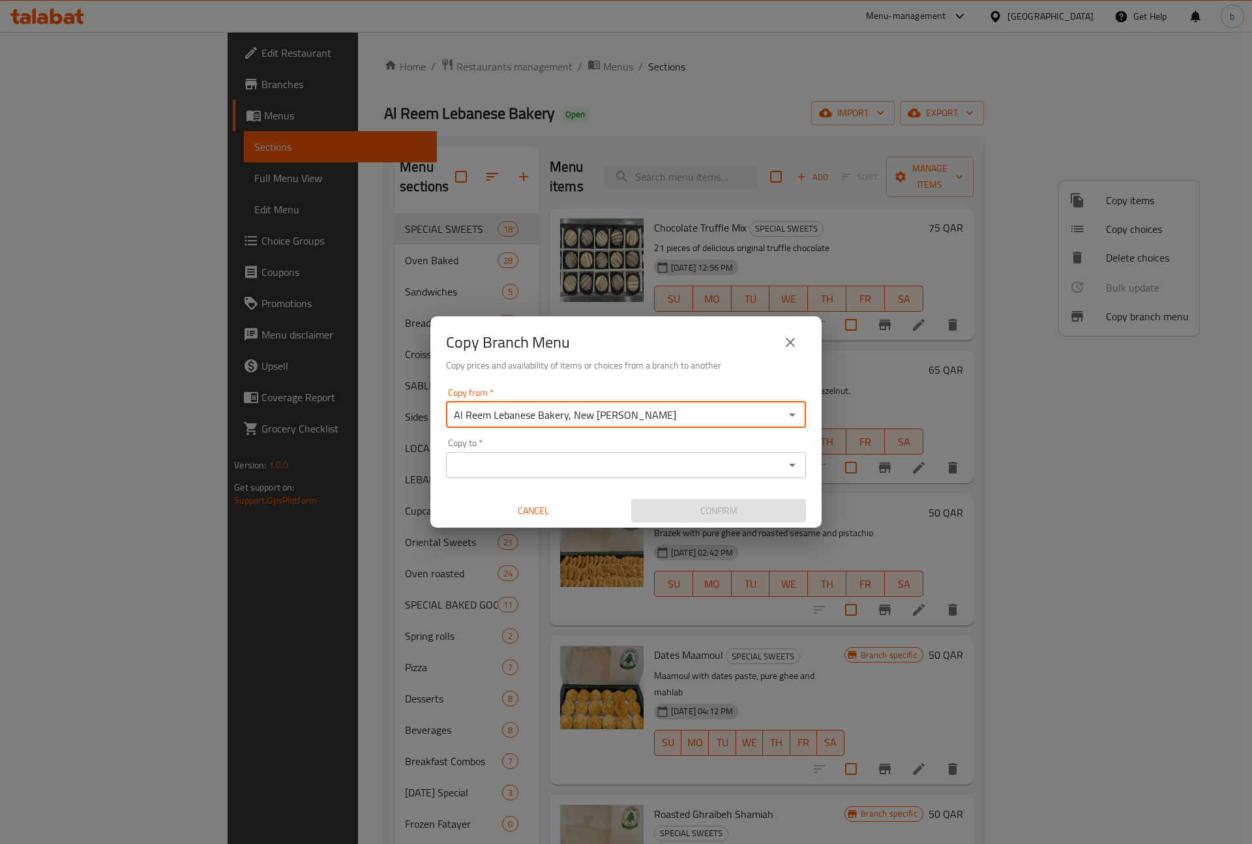
click at [794, 421] on icon "Open" at bounding box center [792, 415] width 16 height 16
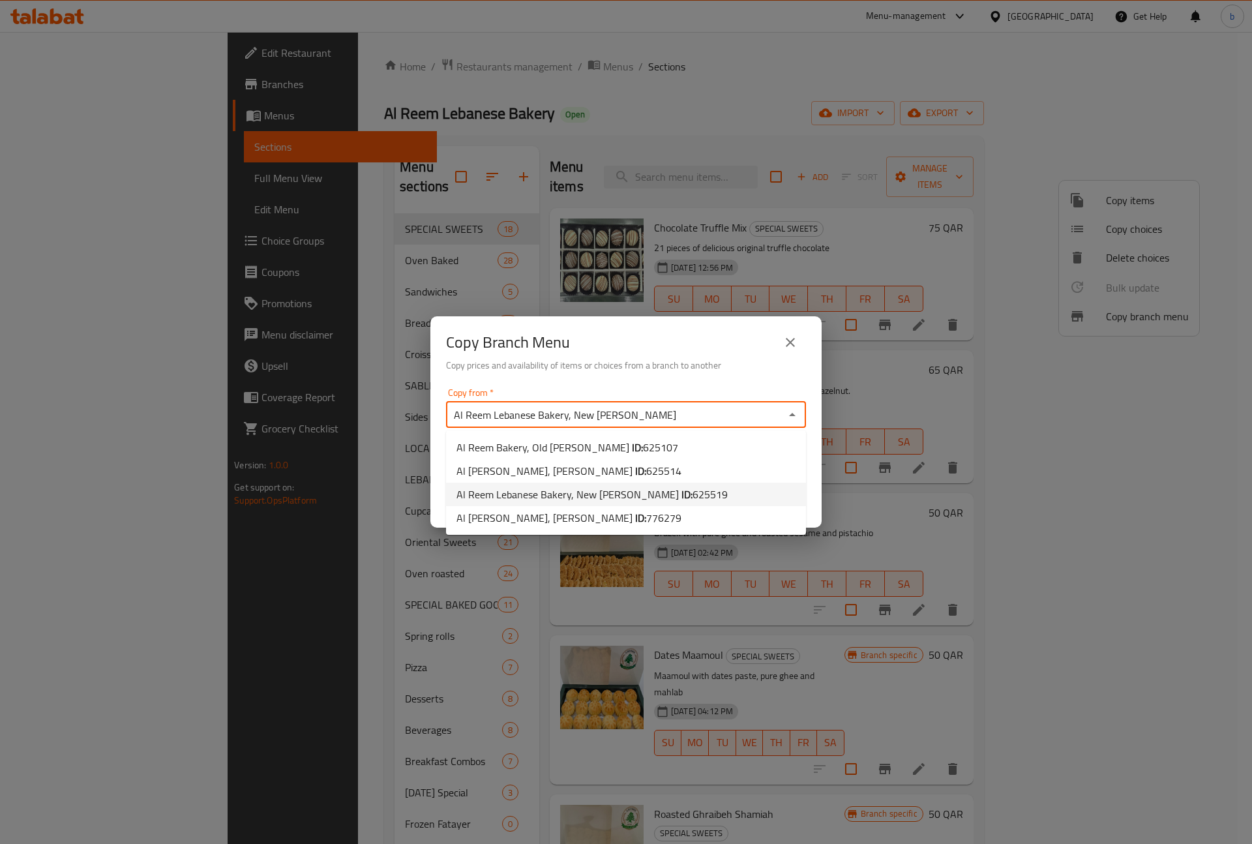
click at [687, 494] on li "Al Reem Lebanese Bakery, New Salata ID: 625519" at bounding box center [626, 493] width 360 height 23
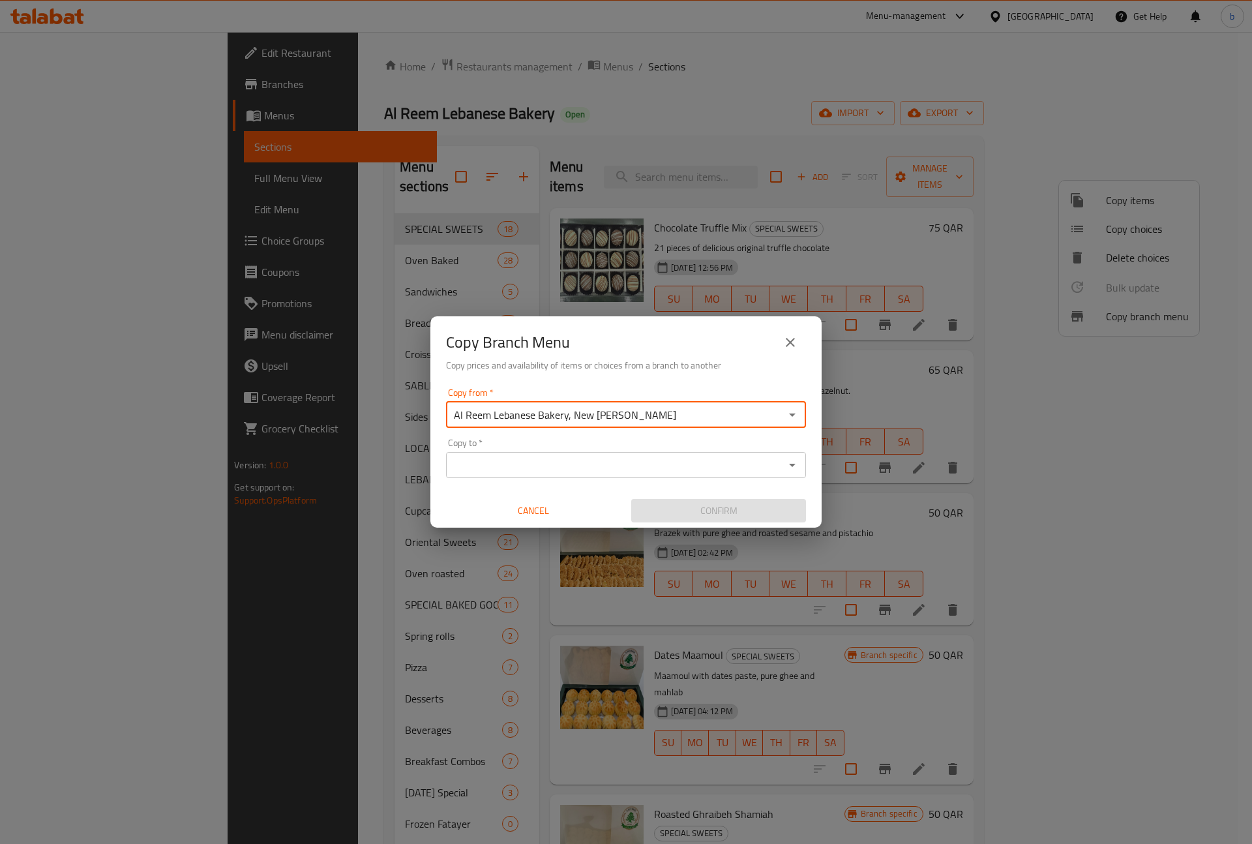
click at [630, 474] on div "Copy to *" at bounding box center [626, 465] width 360 height 26
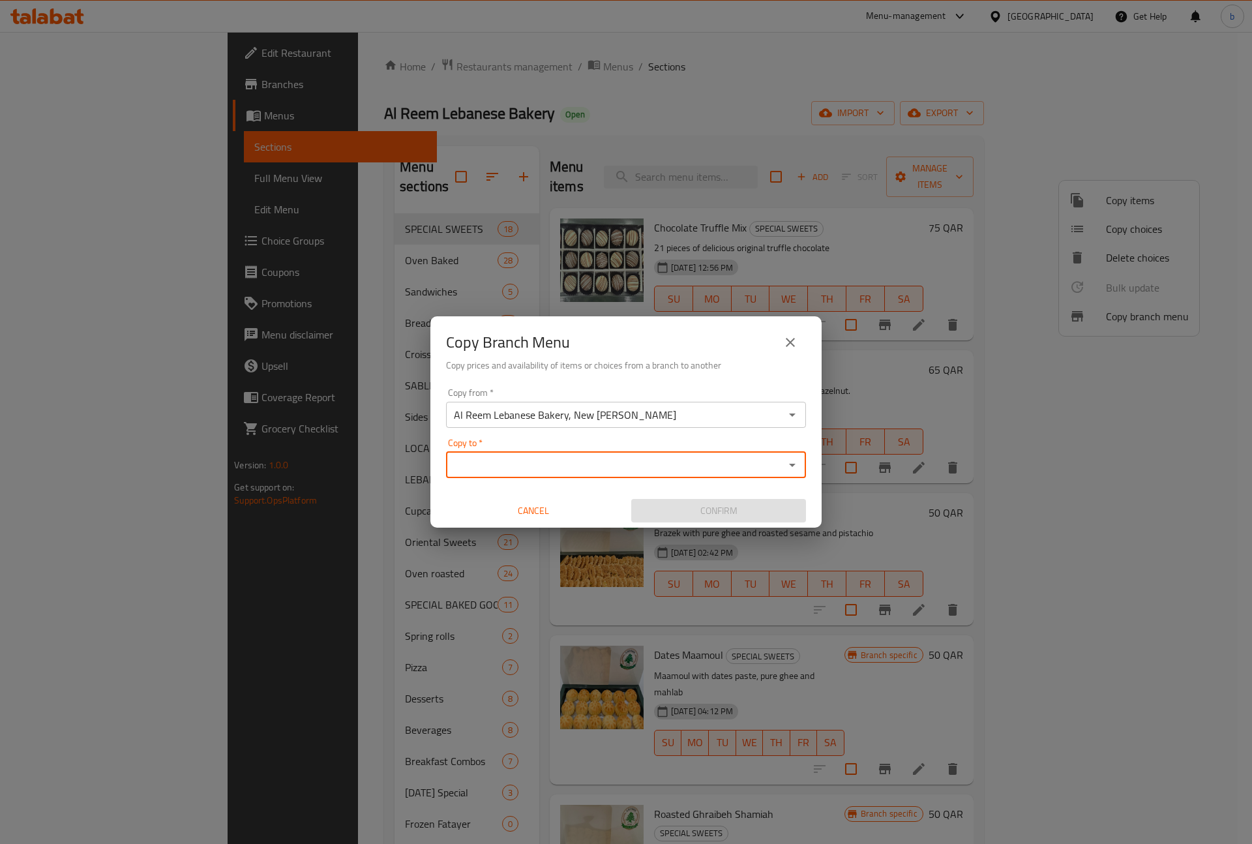
drag, startPoint x: 764, startPoint y: 458, endPoint x: 775, endPoint y: 460, distance: 11.4
click at [765, 458] on input "Copy to   *" at bounding box center [615, 465] width 331 height 18
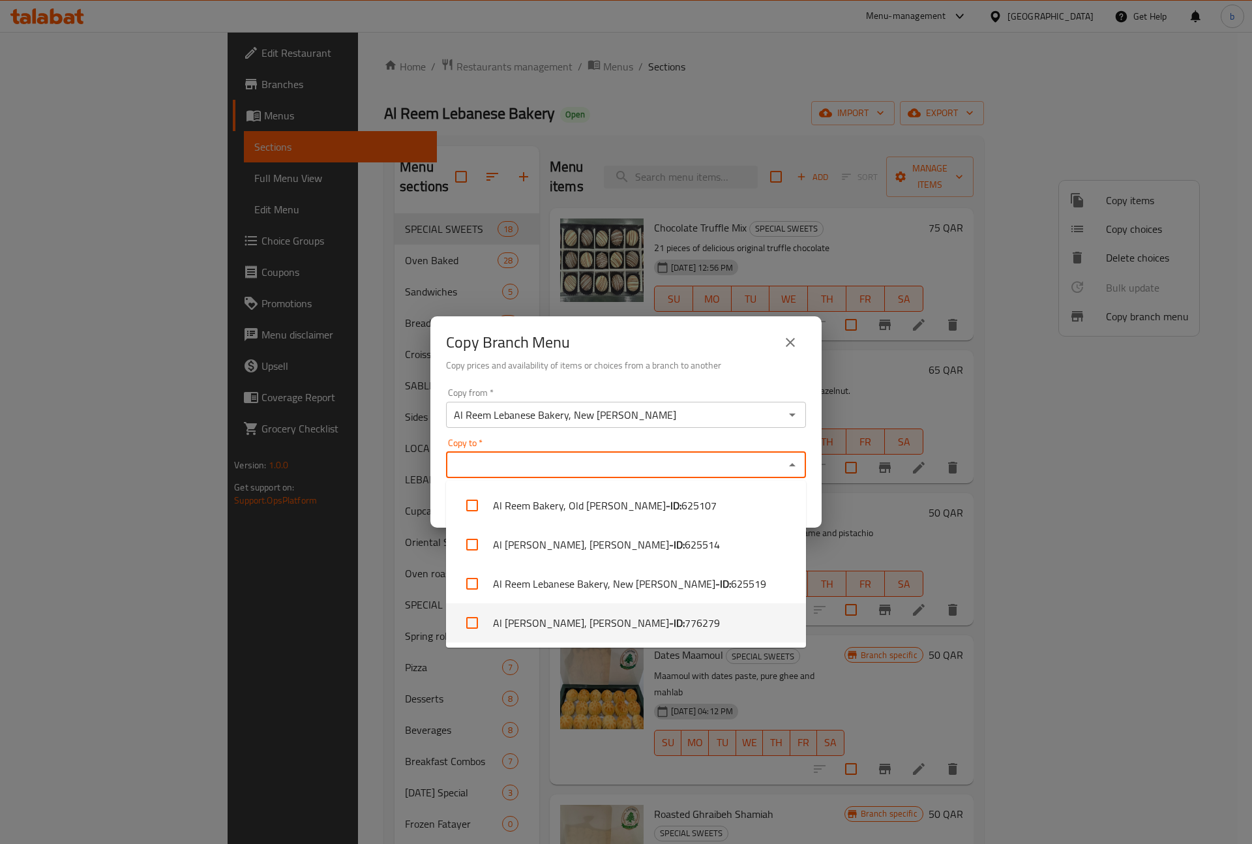
click at [677, 625] on li "Al Reem Bakery, Al Wakrah - ID: 776279" at bounding box center [626, 622] width 360 height 39
checkbox input "true"
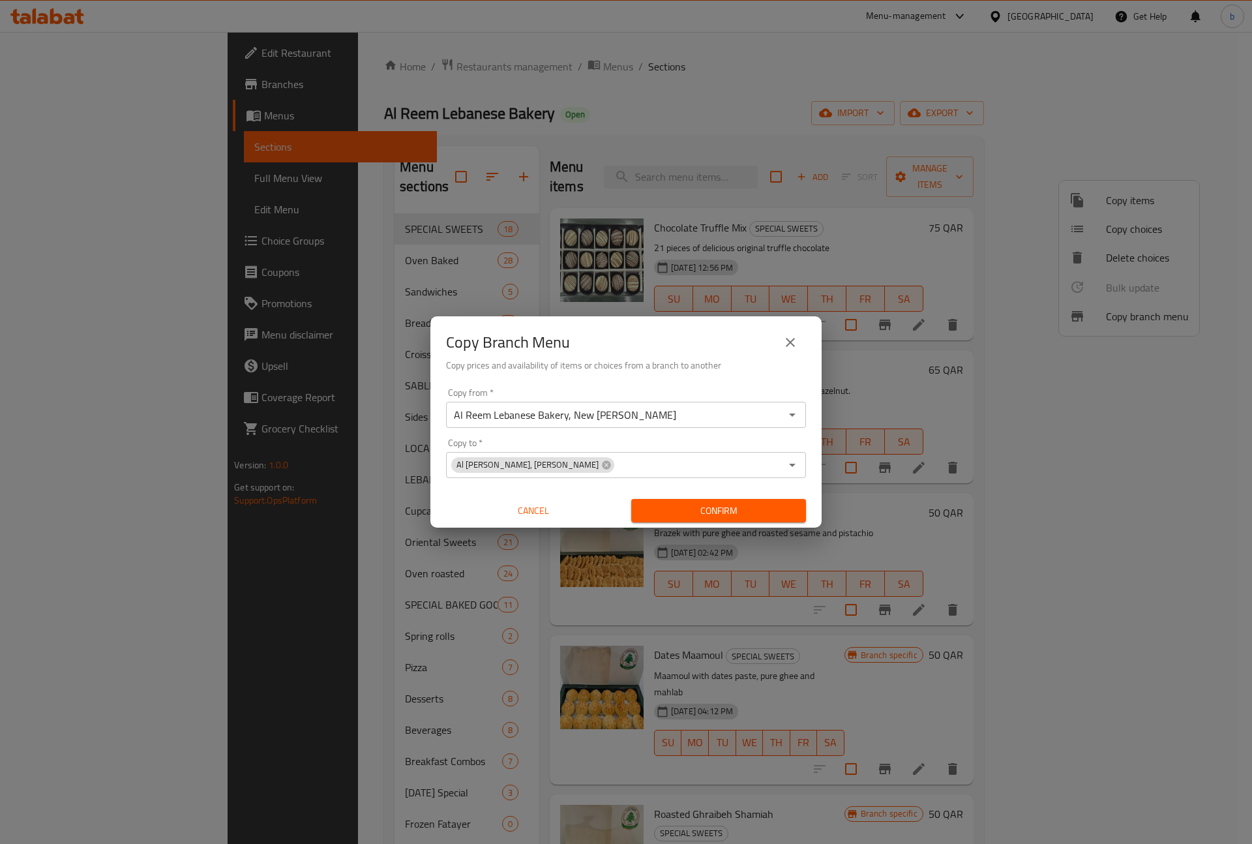
click at [672, 353] on div "Copy Branch Menu" at bounding box center [626, 342] width 360 height 31
click at [673, 507] on span "Confirm" at bounding box center [719, 511] width 154 height 16
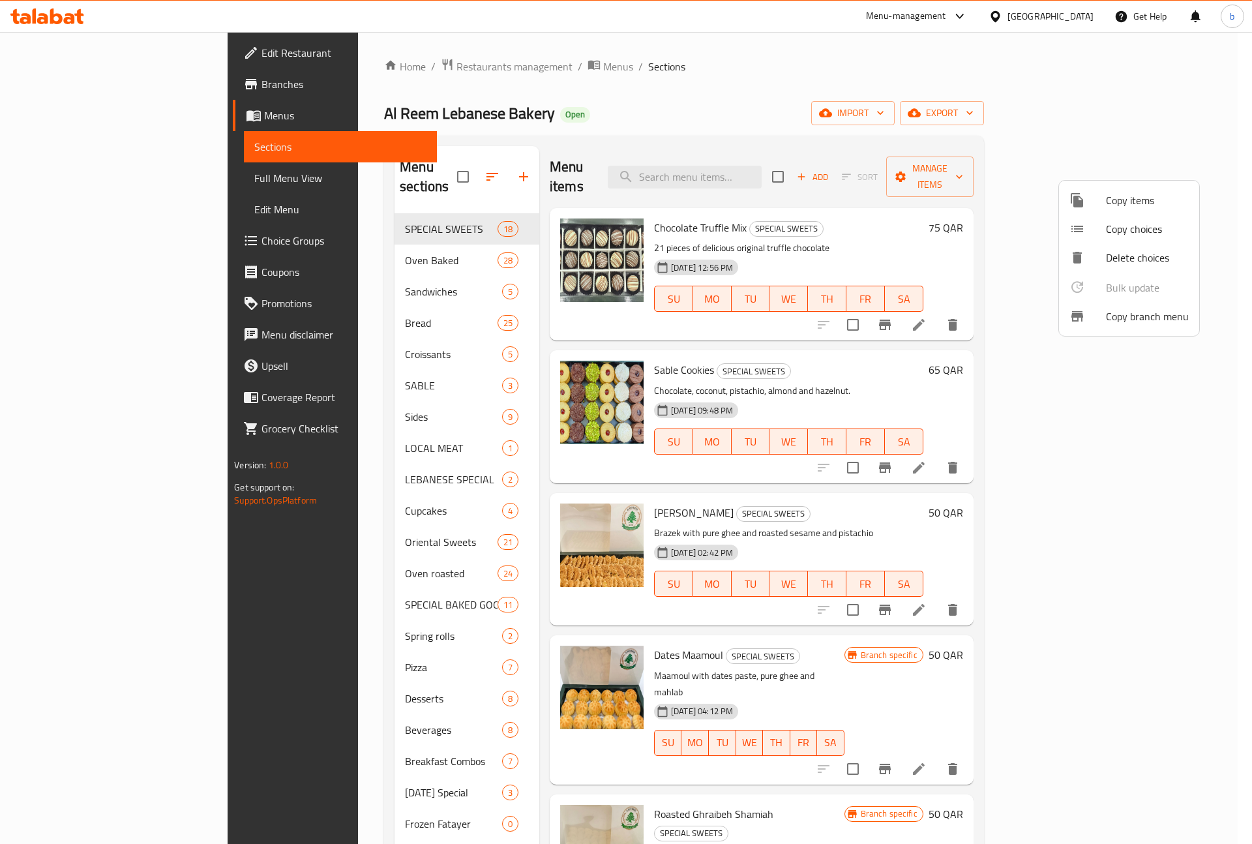
click at [57, 88] on div at bounding box center [626, 422] width 1252 height 844
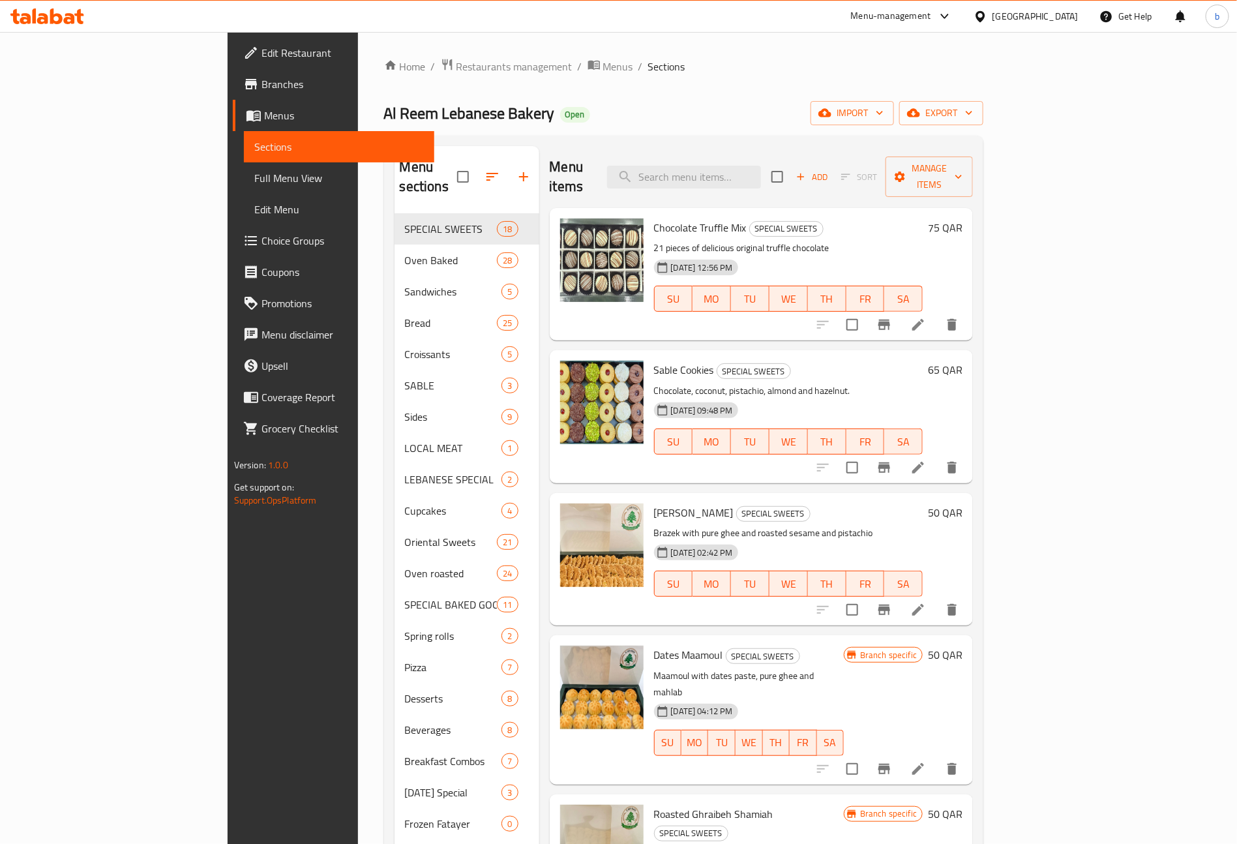
click at [261, 88] on span "Branches" at bounding box center [342, 84] width 162 height 16
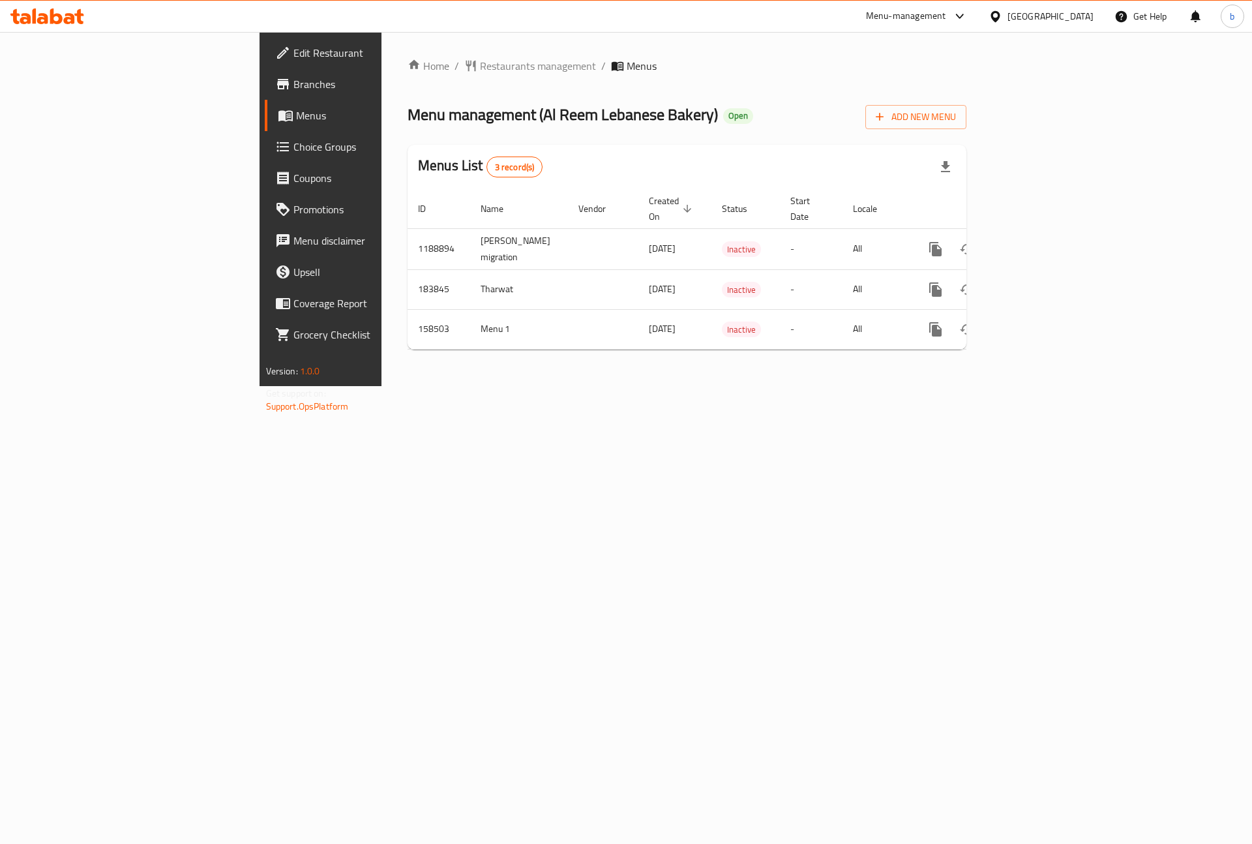
drag, startPoint x: 700, startPoint y: 395, endPoint x: 644, endPoint y: 366, distance: 63.3
click at [644, 364] on div "Home / Restaurants management / Menus Menu management ( Al Reem Lebanese Bakery…" at bounding box center [686, 209] width 611 height 354
click at [644, 386] on div "Home / Restaurants management / Menus Menu management ( Al Reem Lebanese Bakery…" at bounding box center [686, 209] width 611 height 354
click at [293, 80] on span "Branches" at bounding box center [375, 84] width 165 height 16
click at [975, 241] on icon "enhanced table" at bounding box center [967, 249] width 16 height 16
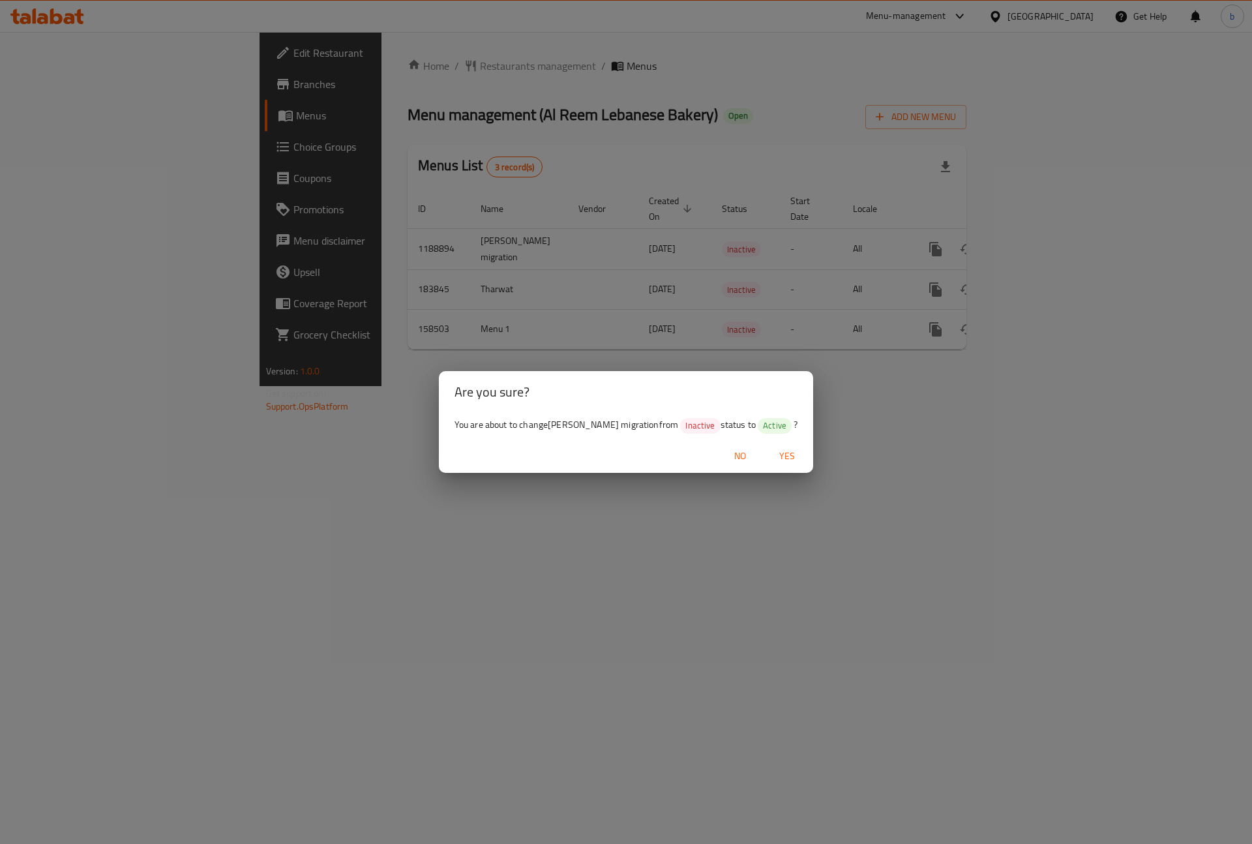
click at [867, 613] on div "Are you sure? You are about to change Tharwat-cg migration from Inactive status…" at bounding box center [626, 422] width 1252 height 844
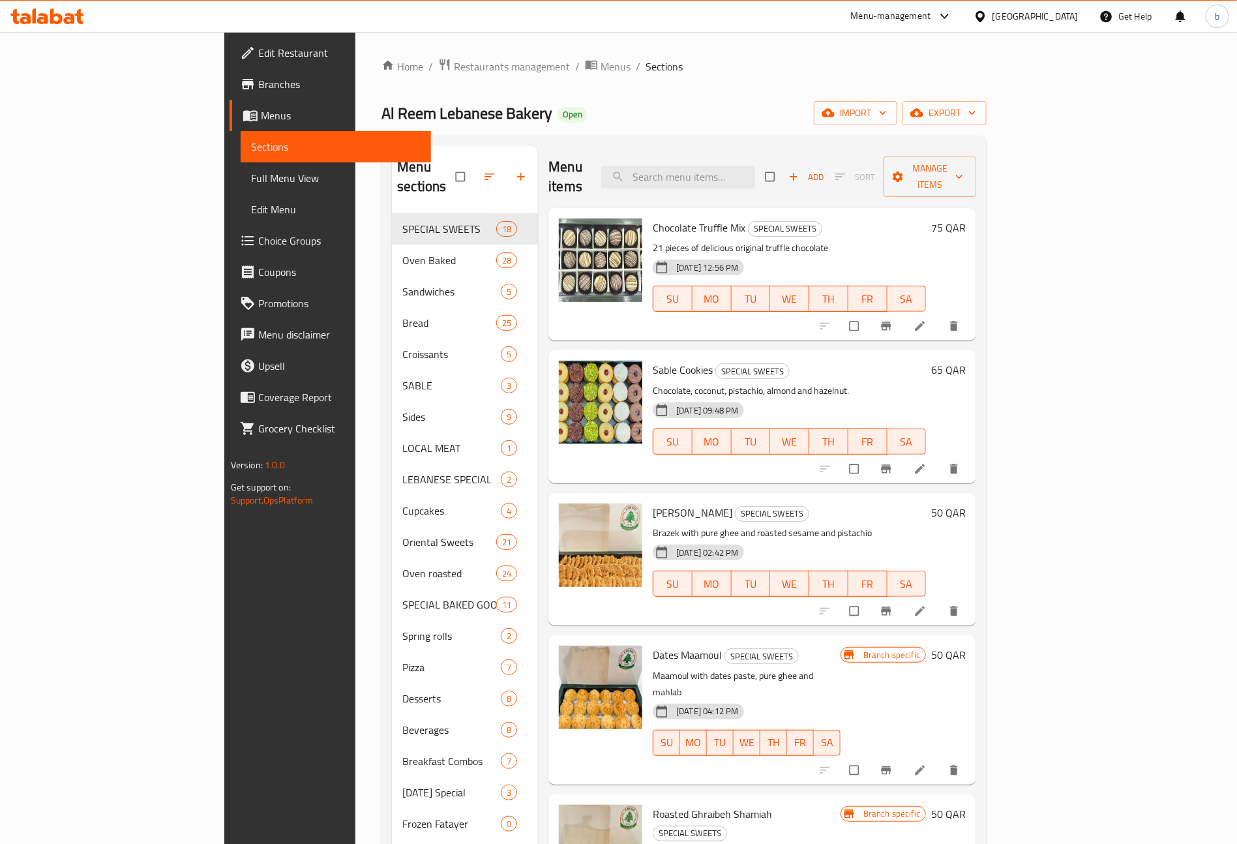
click at [258, 88] on span "Branches" at bounding box center [339, 84] width 162 height 16
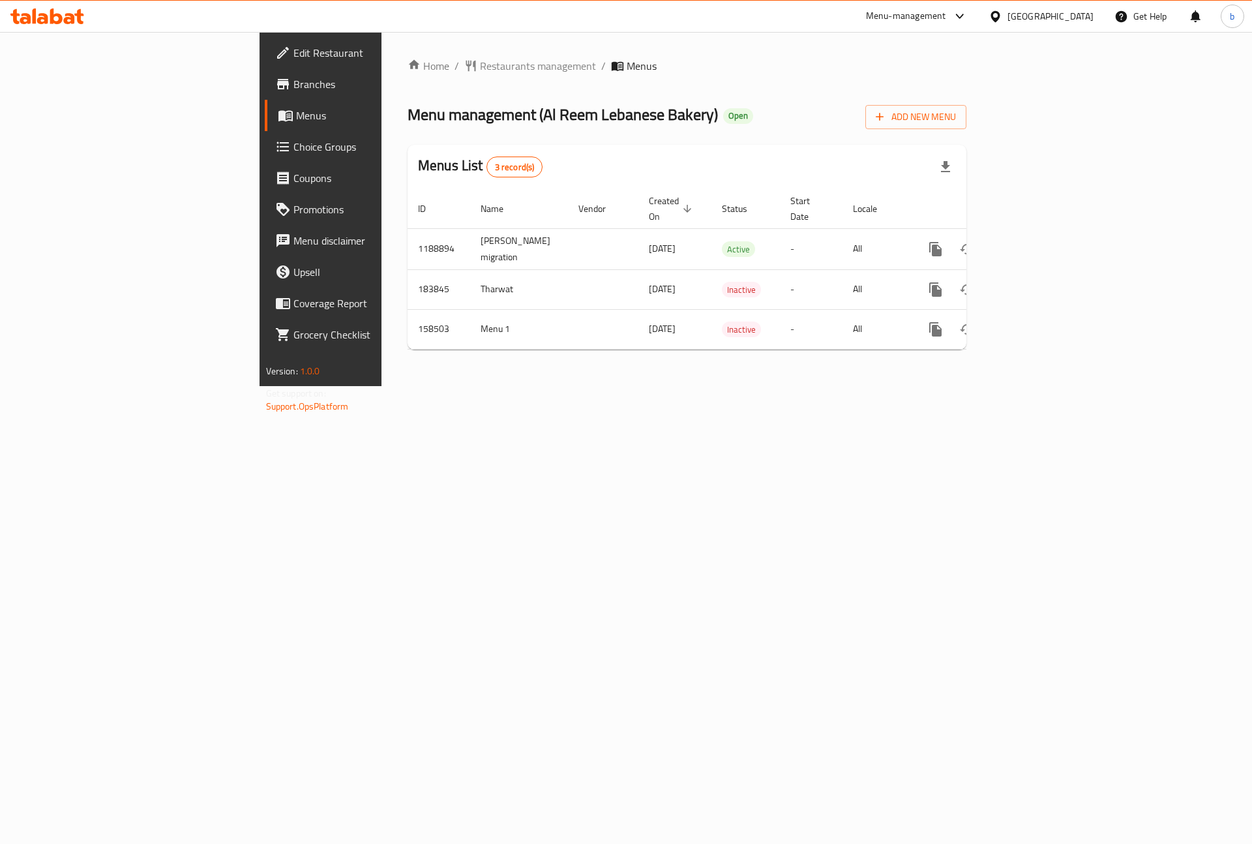
click at [293, 57] on span "Edit Restaurant" at bounding box center [375, 53] width 165 height 16
click at [1035, 243] on icon "enhanced table" at bounding box center [1030, 249] width 12 height 12
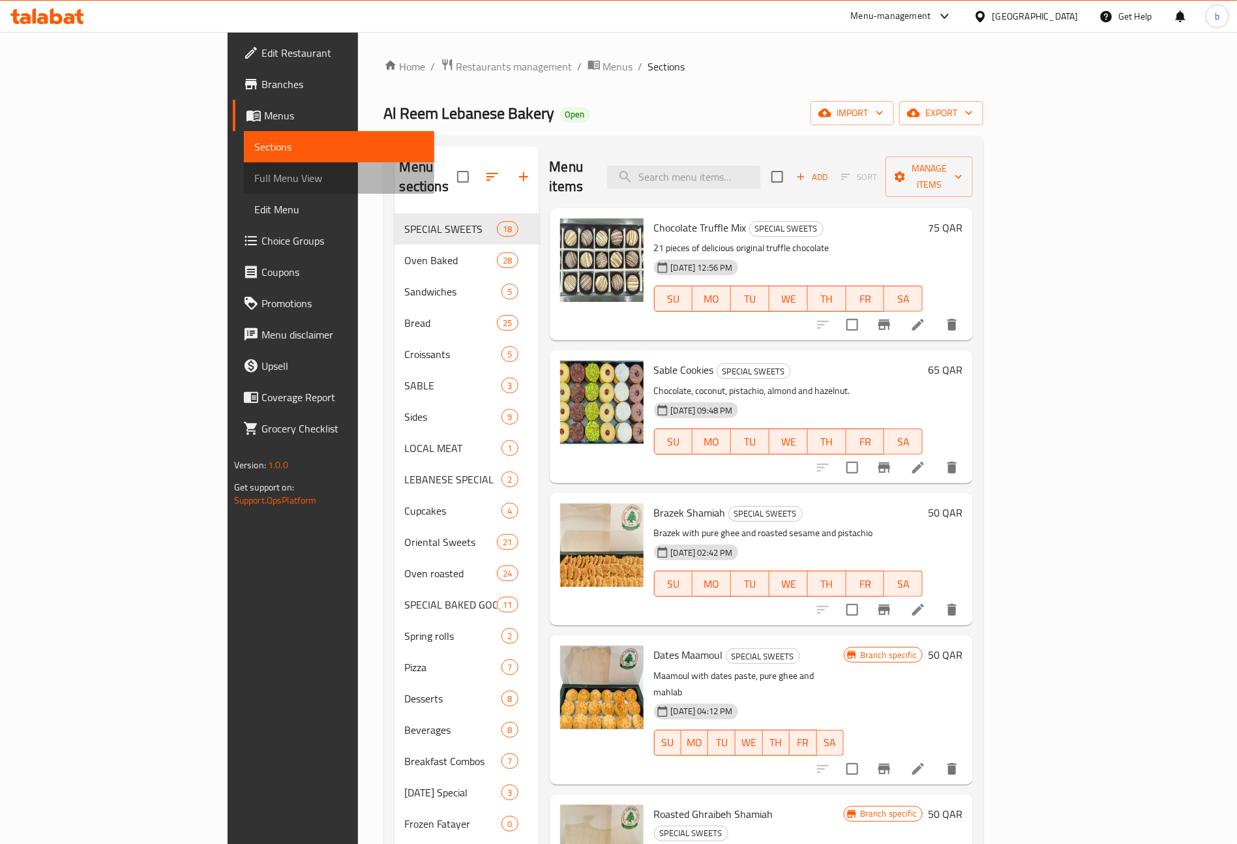
click at [254, 181] on span "Full Menu View" at bounding box center [339, 178] width 170 height 16
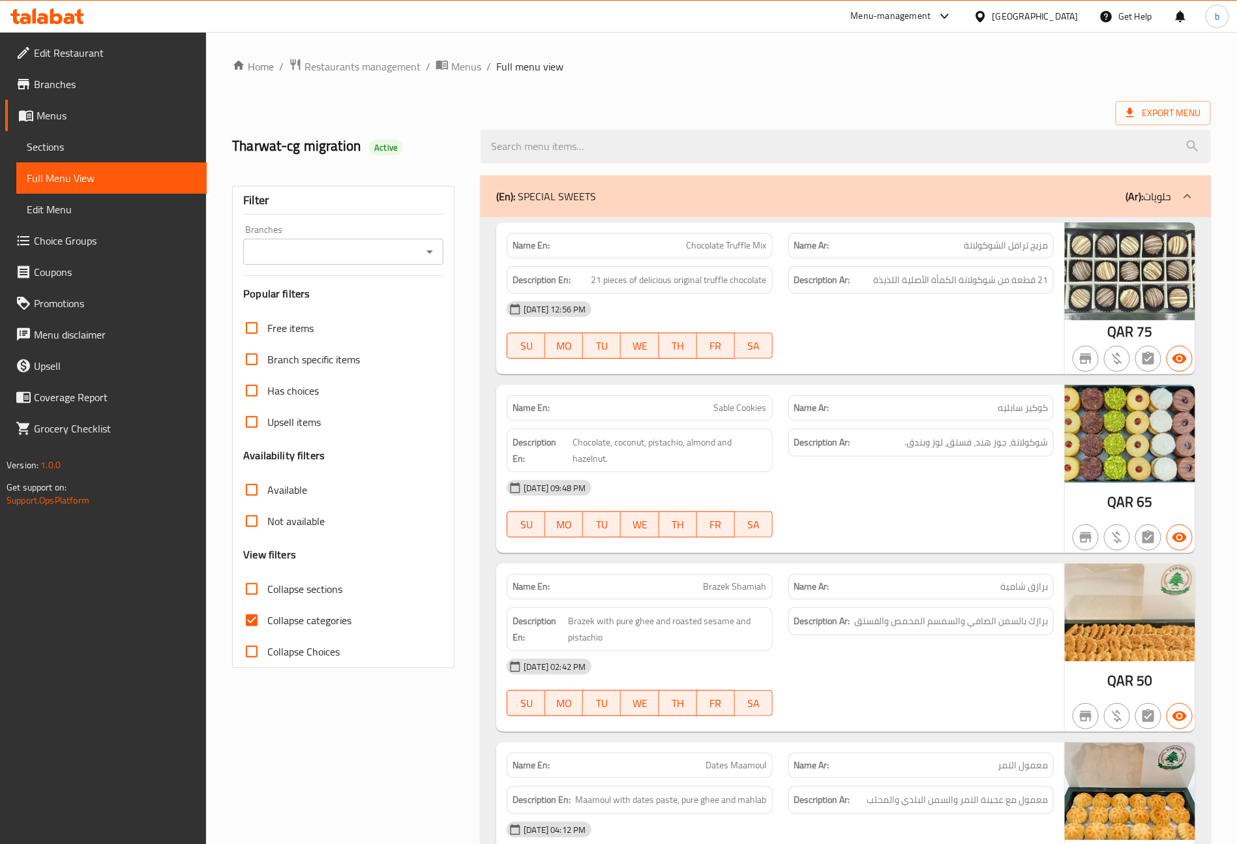
click at [258, 622] on input "Collapse categories" at bounding box center [251, 619] width 31 height 31
checkbox input "false"
drag, startPoint x: 253, startPoint y: 18, endPoint x: 650, endPoint y: 115, distance: 408.9
click at [650, 115] on div "Export Menu" at bounding box center [721, 113] width 979 height 24
click at [364, 257] on input "Branches" at bounding box center [332, 252] width 171 height 18
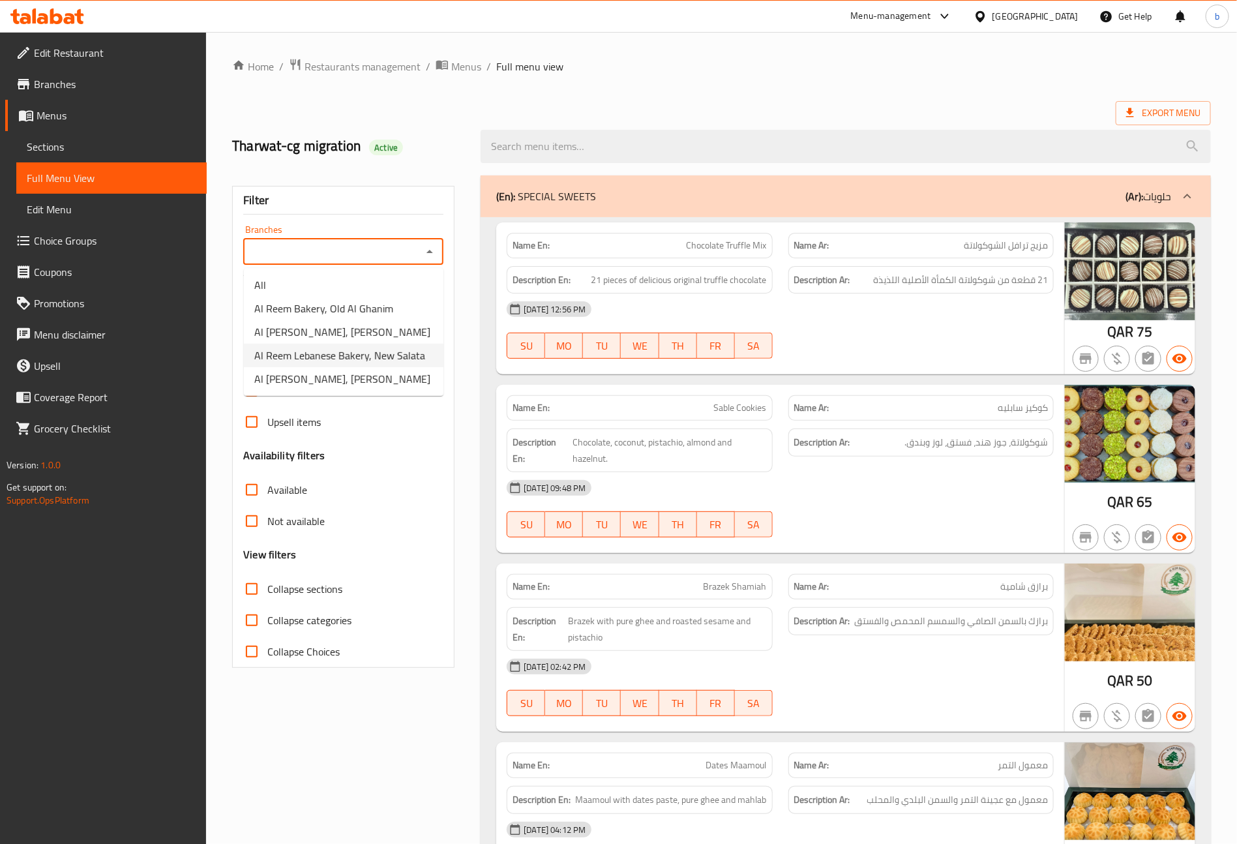
click at [286, 361] on span "Al Reem Lebanese Bakery, New Salata" at bounding box center [339, 356] width 171 height 16
type input "Al Reem Lebanese Bakery, New Salata"
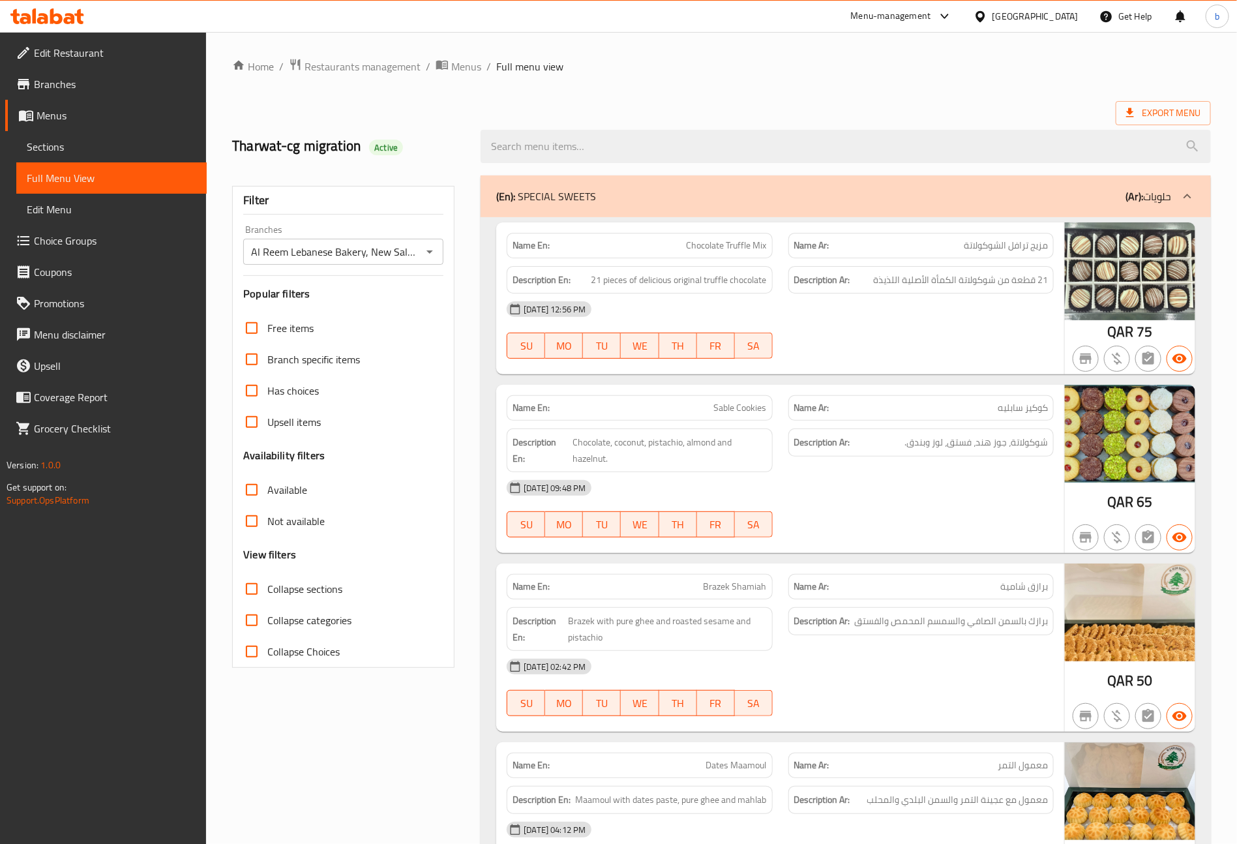
click at [765, 102] on div "Export Menu" at bounding box center [721, 113] width 979 height 24
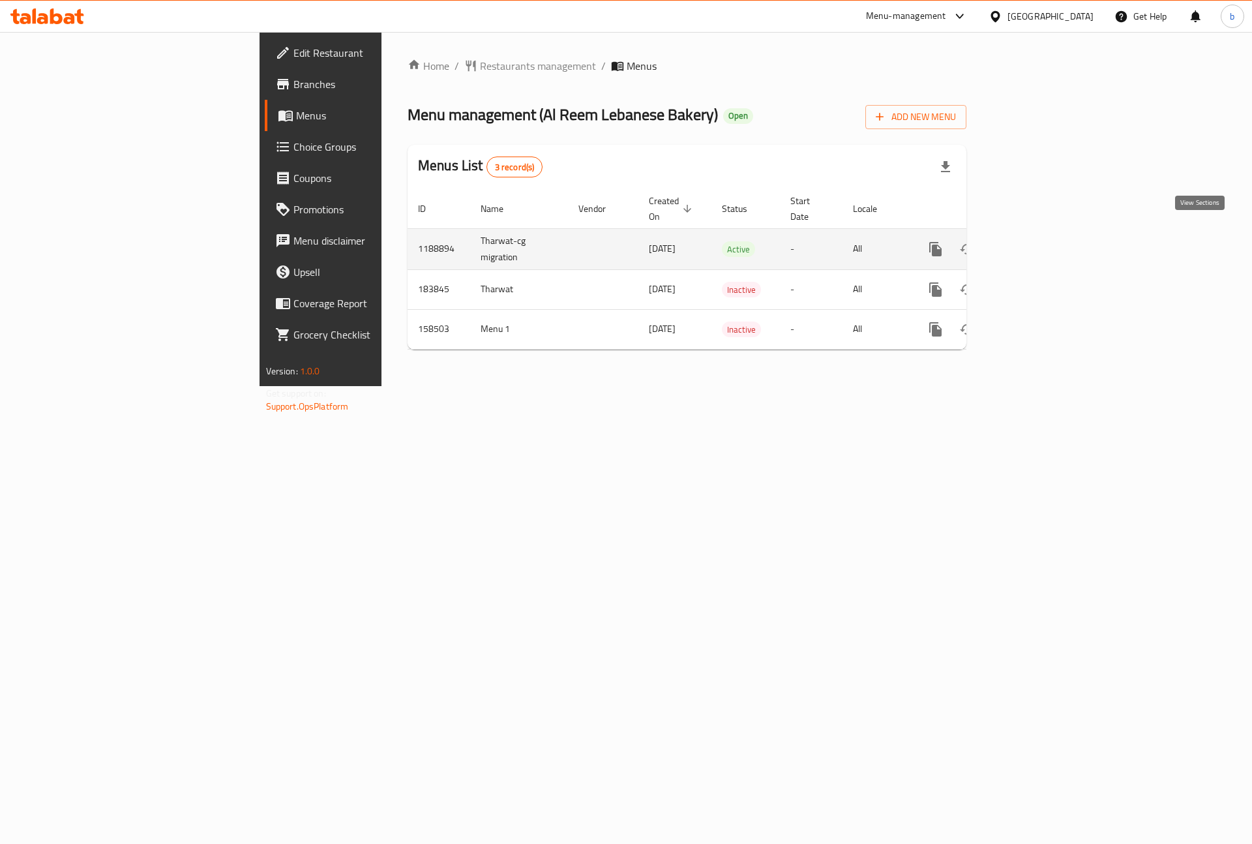
click at [1037, 241] on icon "enhanced table" at bounding box center [1030, 249] width 16 height 16
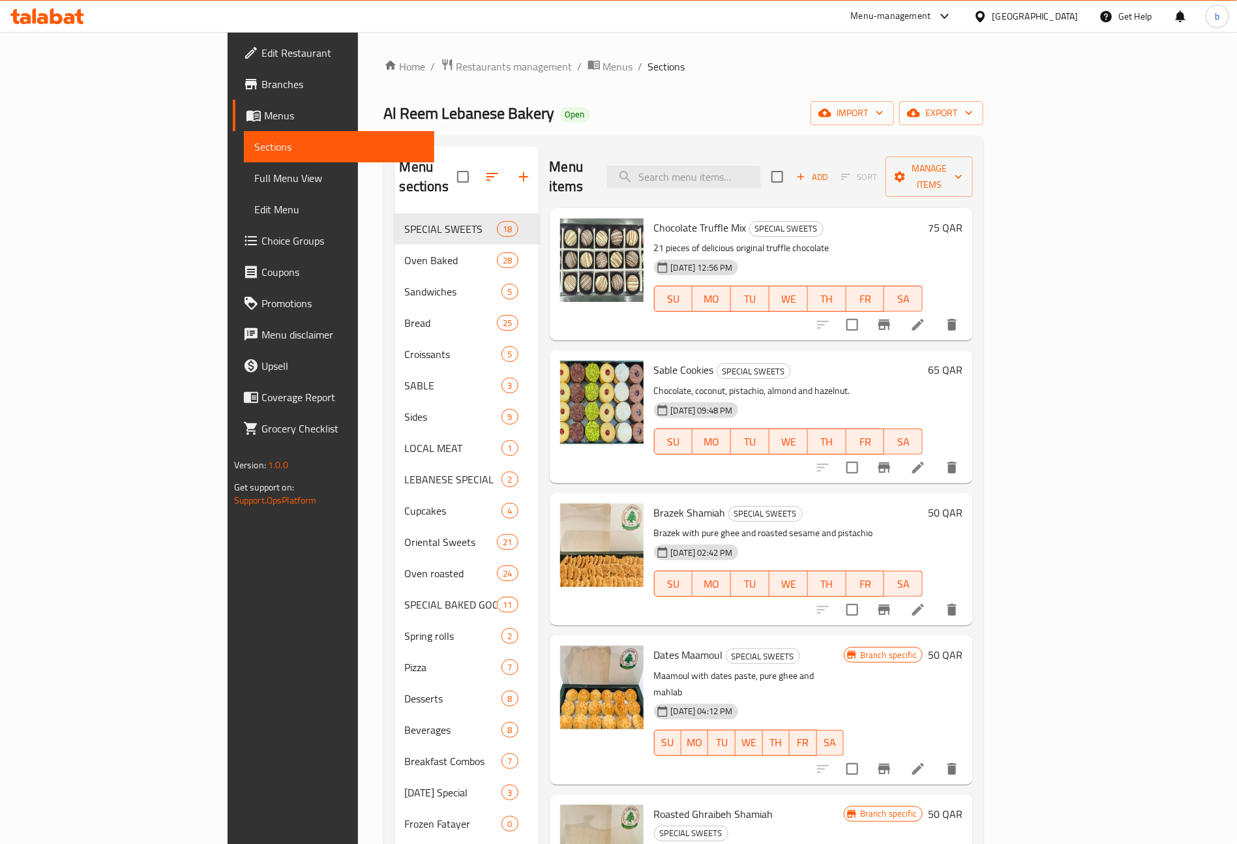
click at [254, 185] on span "Full Menu View" at bounding box center [339, 178] width 170 height 16
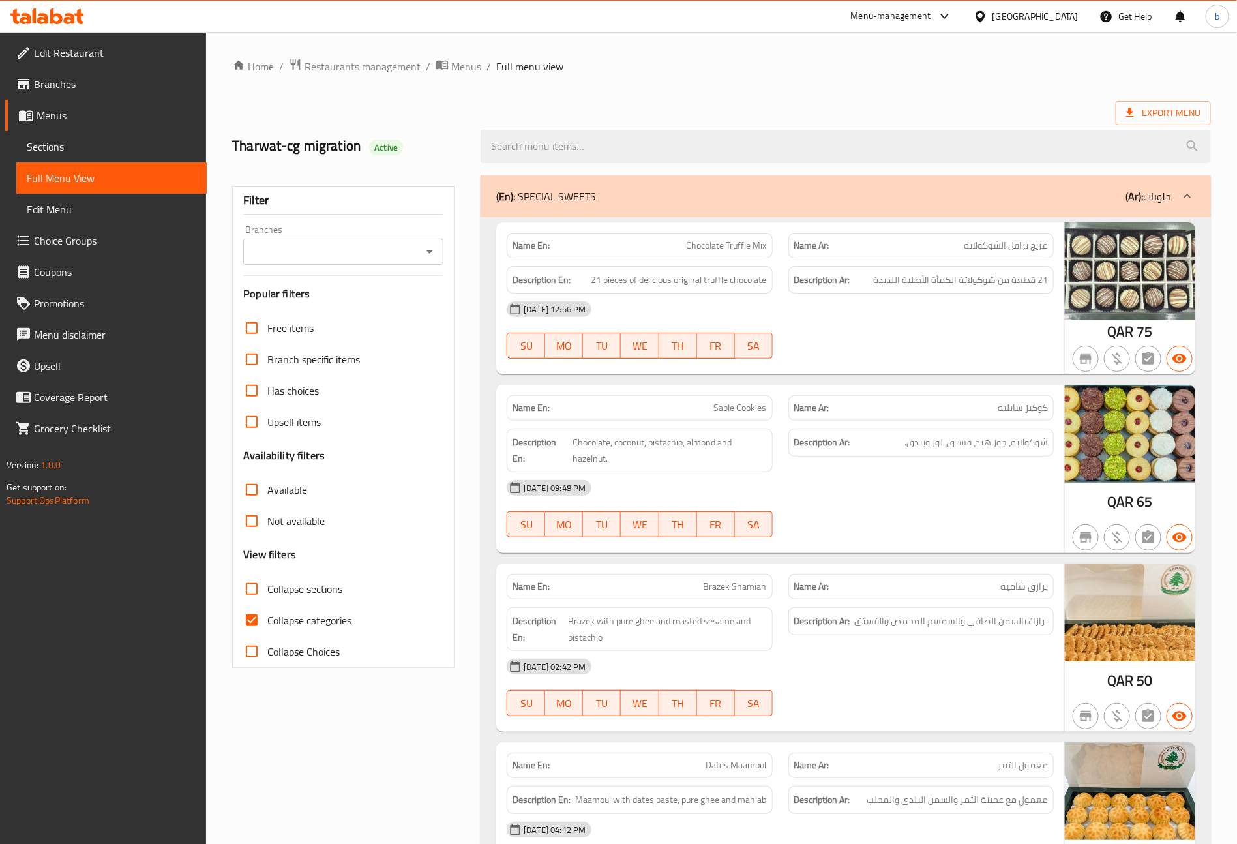
scroll to position [196, 0]
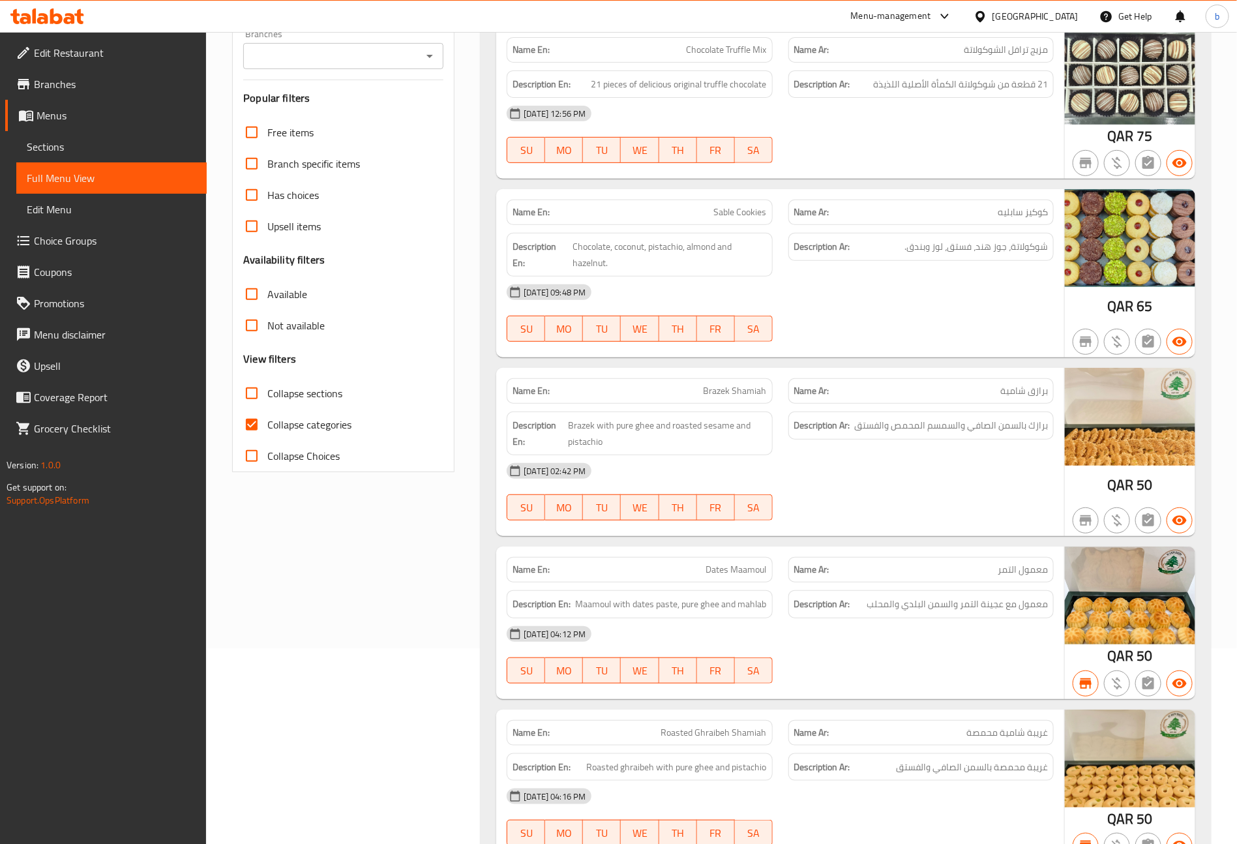
click at [247, 427] on input "Collapse categories" at bounding box center [251, 424] width 31 height 31
checkbox input "false"
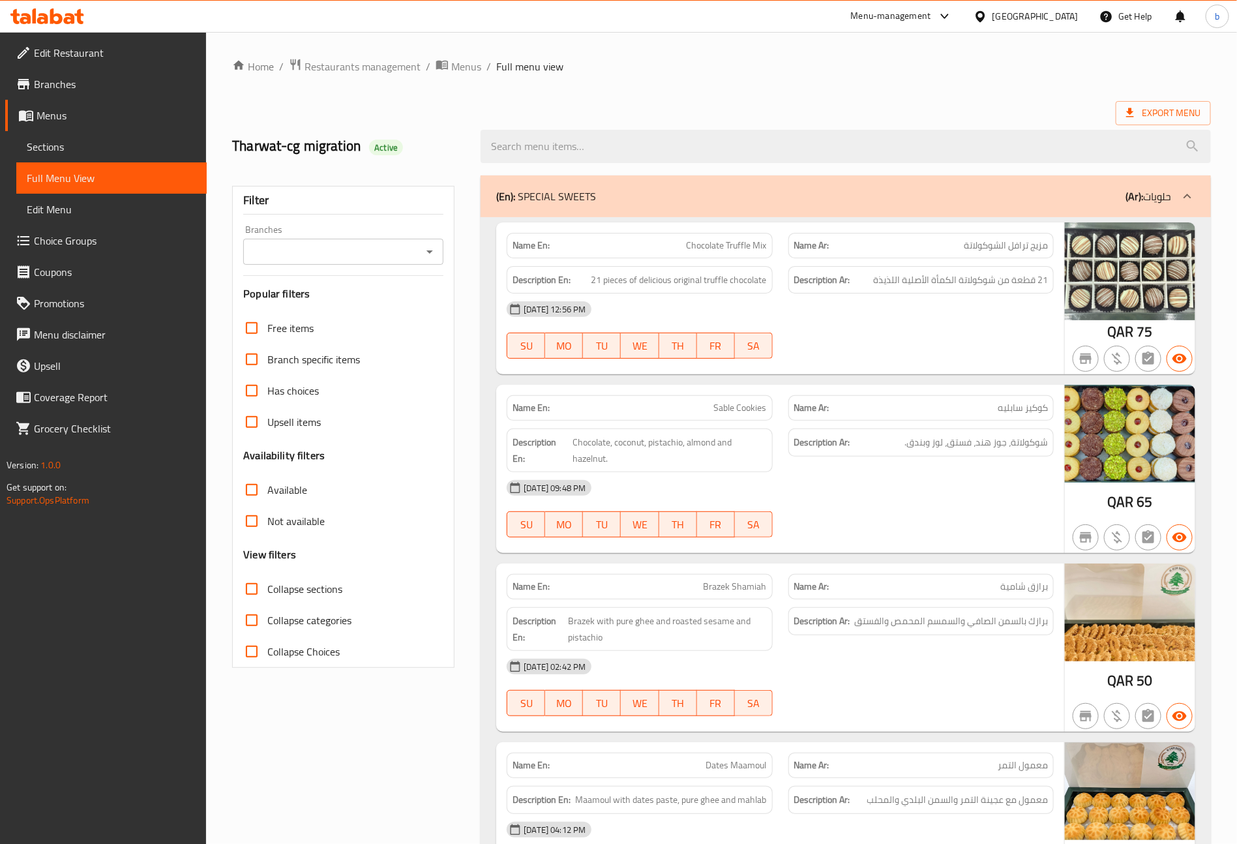
click at [315, 261] on input "Branches" at bounding box center [332, 252] width 171 height 18
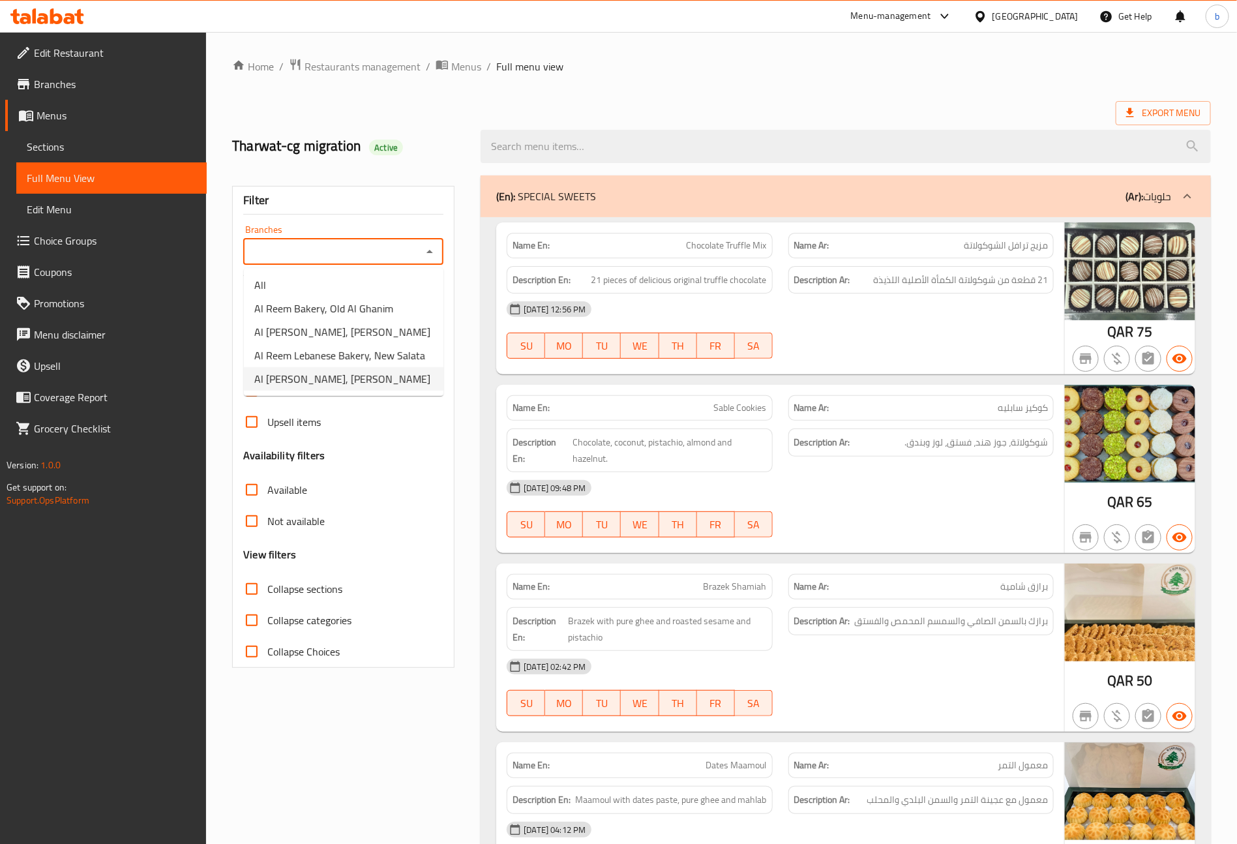
click at [383, 370] on li "Al [PERSON_NAME], [PERSON_NAME]" at bounding box center [344, 378] width 200 height 23
type input "Al [PERSON_NAME], [PERSON_NAME]"
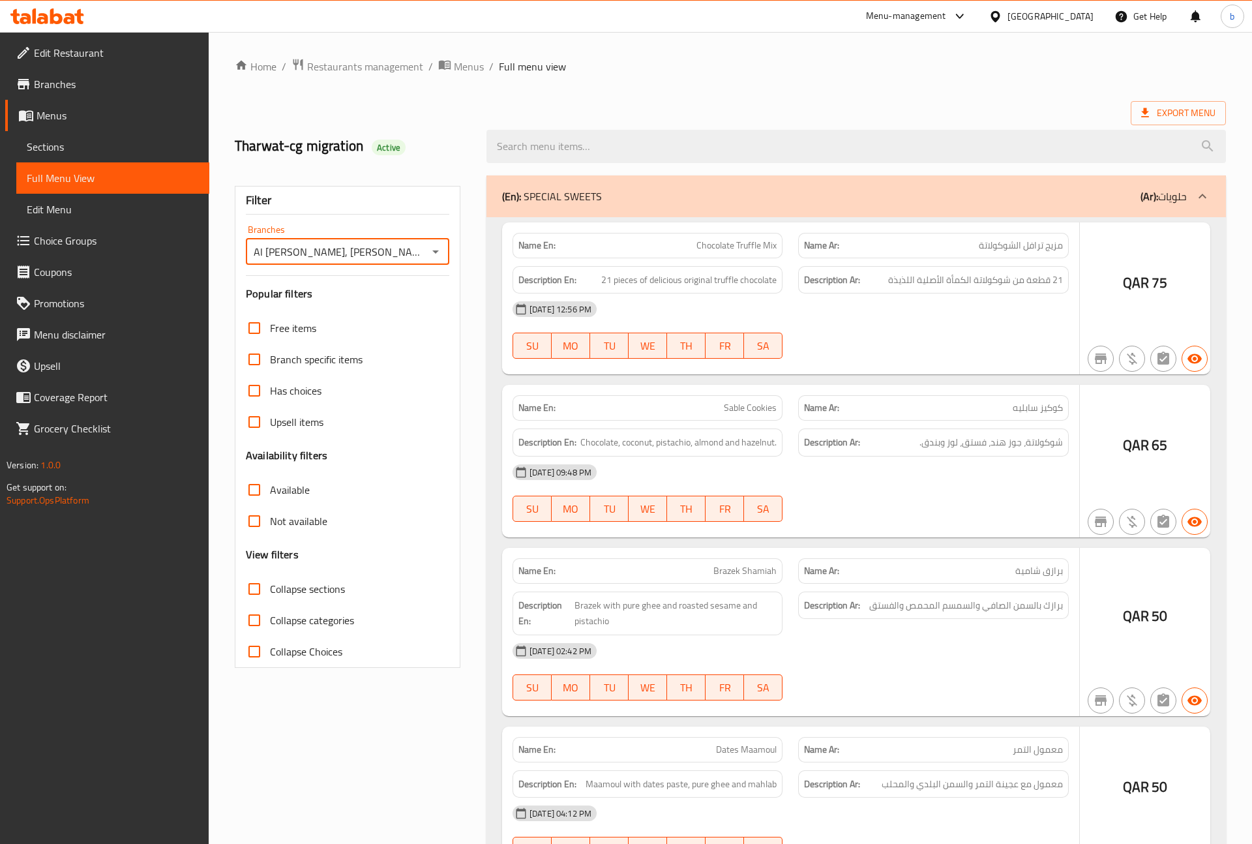
click at [425, 252] on div at bounding box center [626, 422] width 1252 height 844
click at [400, 247] on input "Al [PERSON_NAME], [PERSON_NAME]" at bounding box center [337, 252] width 174 height 18
click at [376, 258] on input "Al [PERSON_NAME], [PERSON_NAME]" at bounding box center [337, 252] width 174 height 18
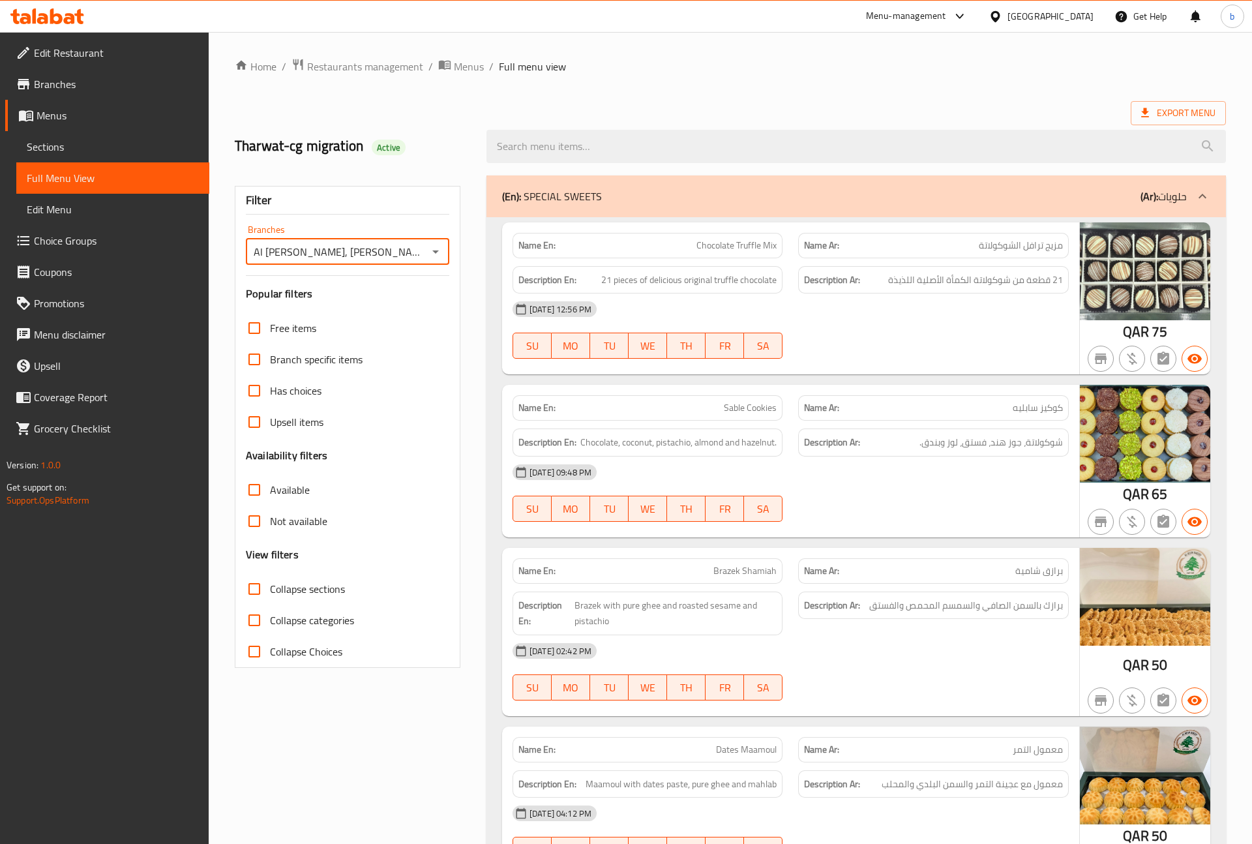
click at [434, 259] on icon "Open" at bounding box center [436, 252] width 16 height 16
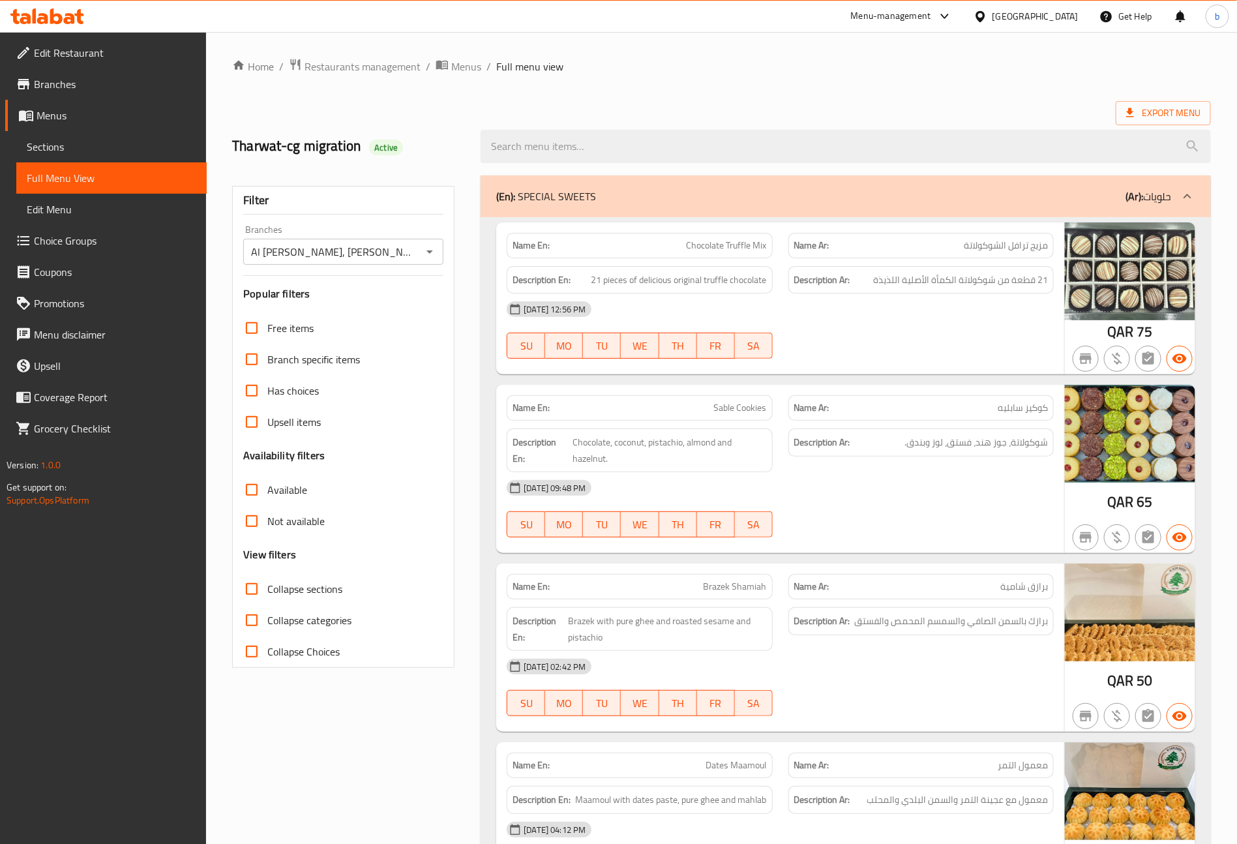
click at [744, 104] on div "Export Menu" at bounding box center [721, 113] width 979 height 24
click at [424, 253] on icon "Open" at bounding box center [430, 252] width 16 height 16
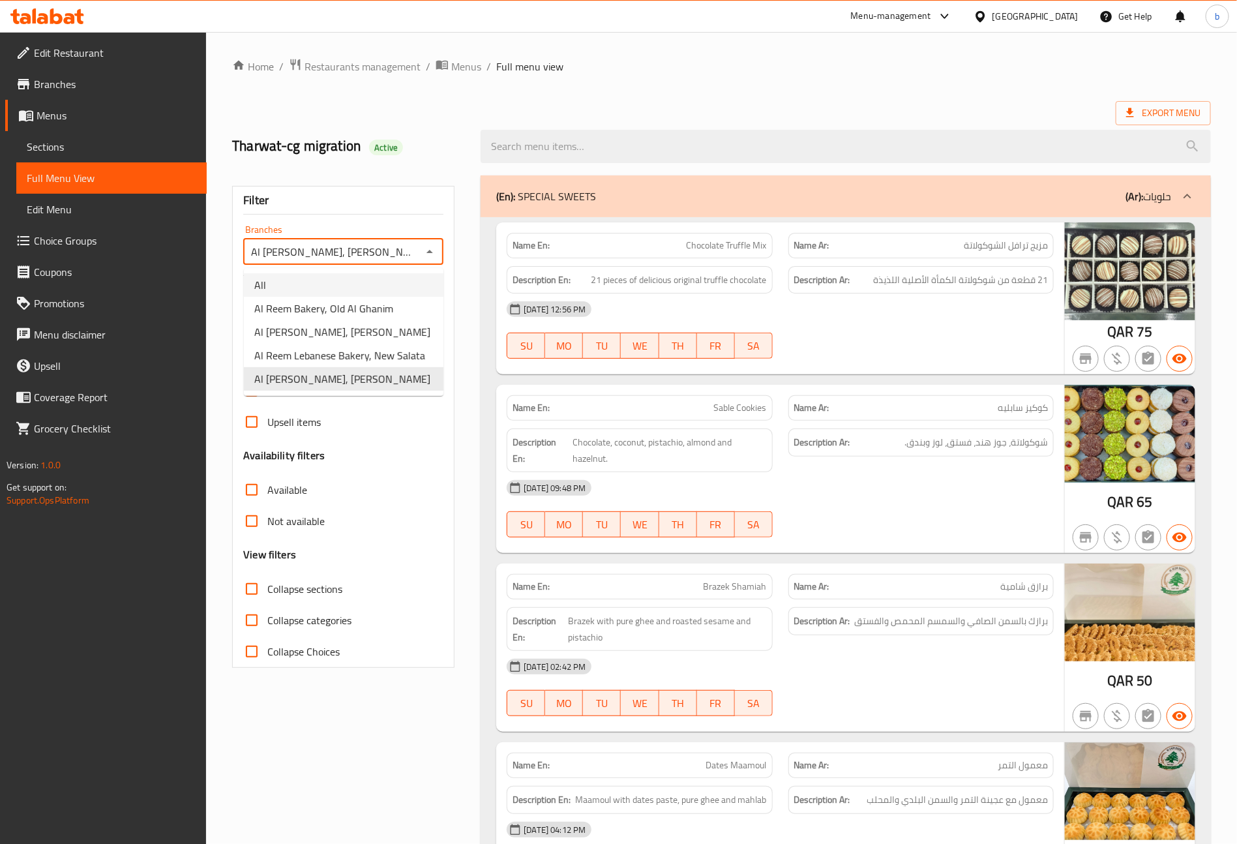
click at [436, 254] on icon "Close" at bounding box center [430, 252] width 16 height 16
click at [792, 110] on div "Export Menu" at bounding box center [721, 113] width 979 height 24
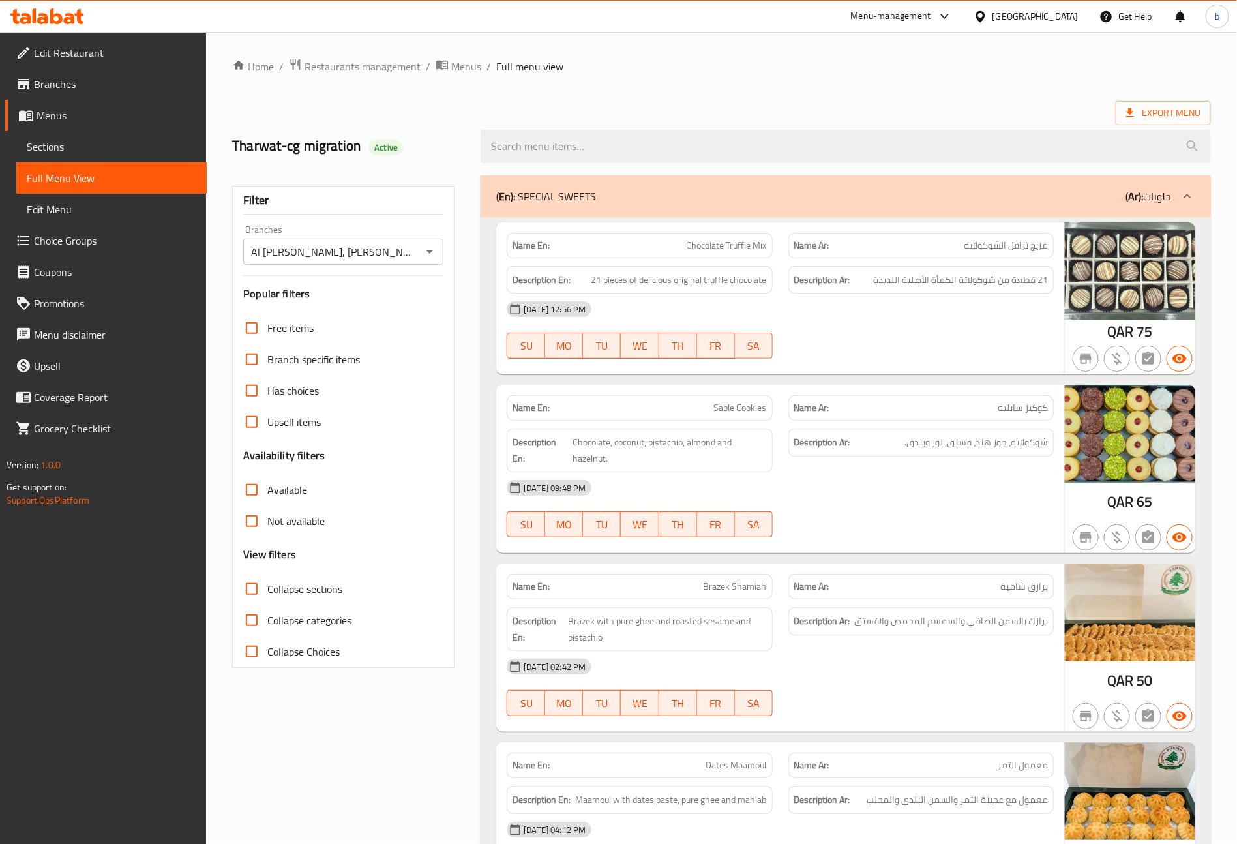
click at [57, 136] on link "Sections" at bounding box center [111, 146] width 190 height 31
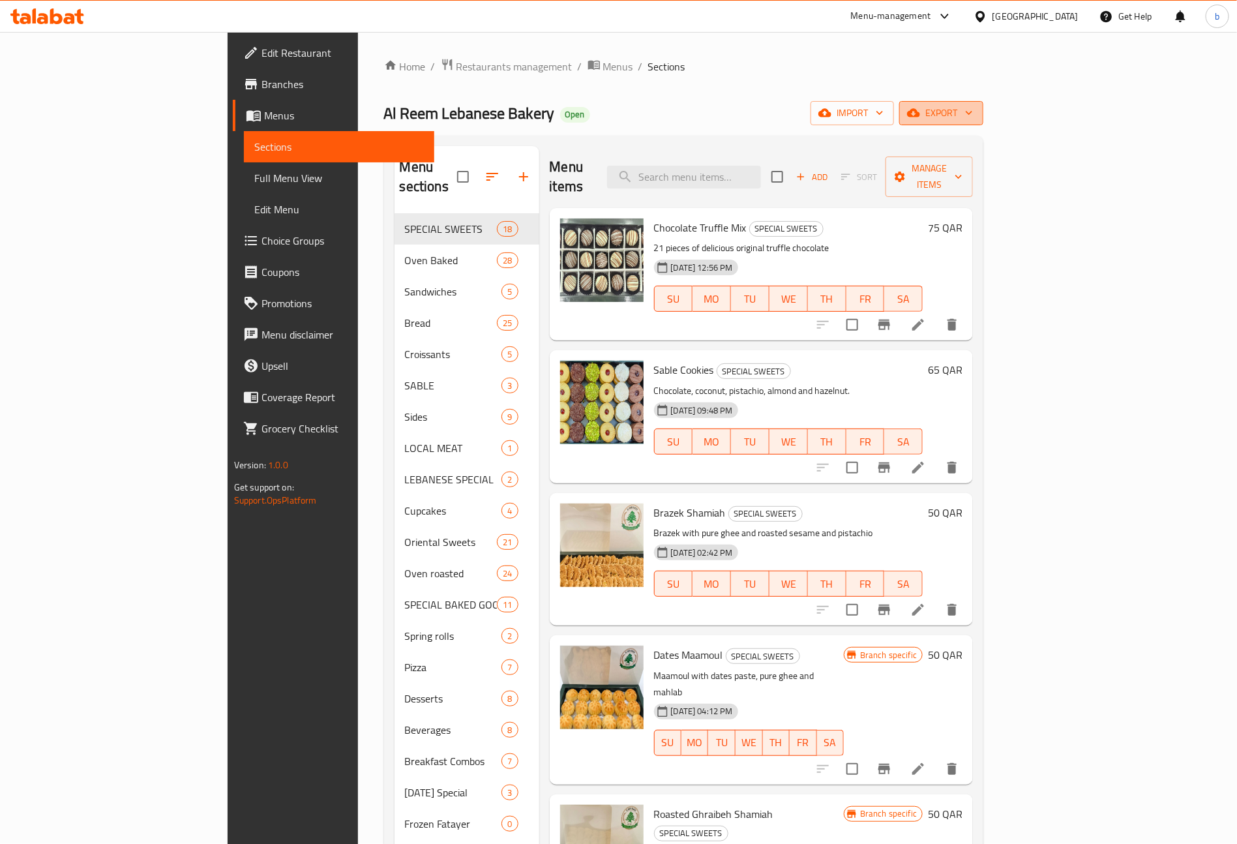
click at [973, 108] on span "export" at bounding box center [941, 113] width 63 height 16
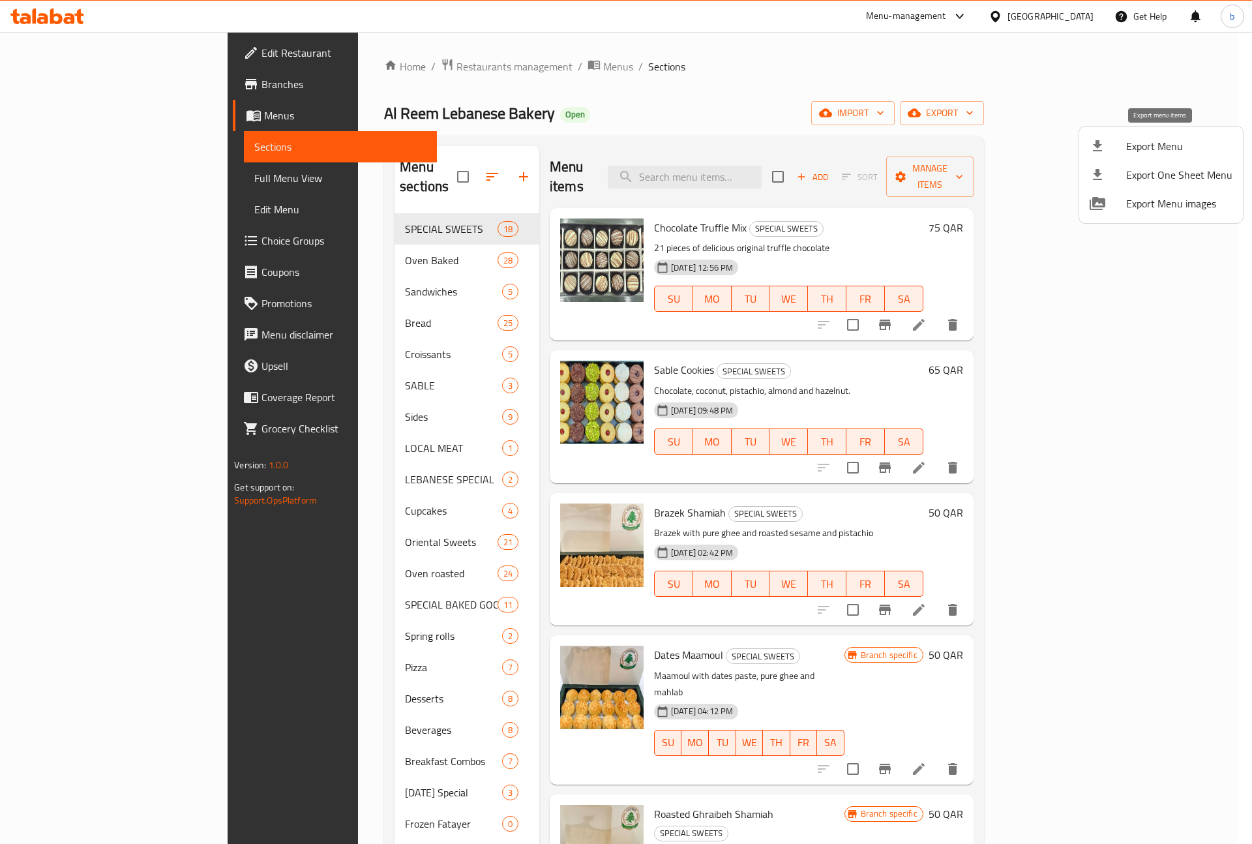
click at [1147, 145] on span "Export Menu" at bounding box center [1179, 146] width 106 height 16
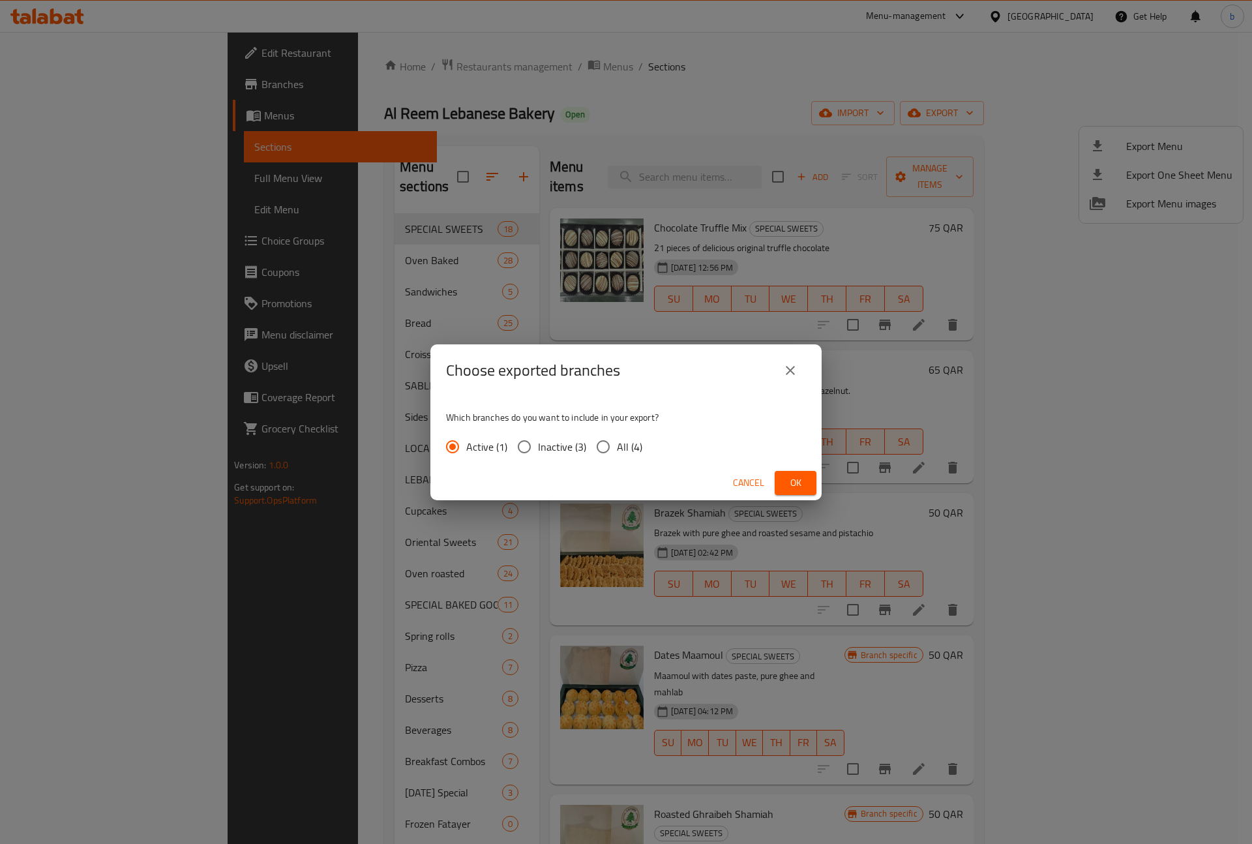
click at [609, 447] on input "All (4)" at bounding box center [602, 446] width 27 height 27
radio input "true"
click at [804, 485] on span "Ok" at bounding box center [795, 483] width 21 height 16
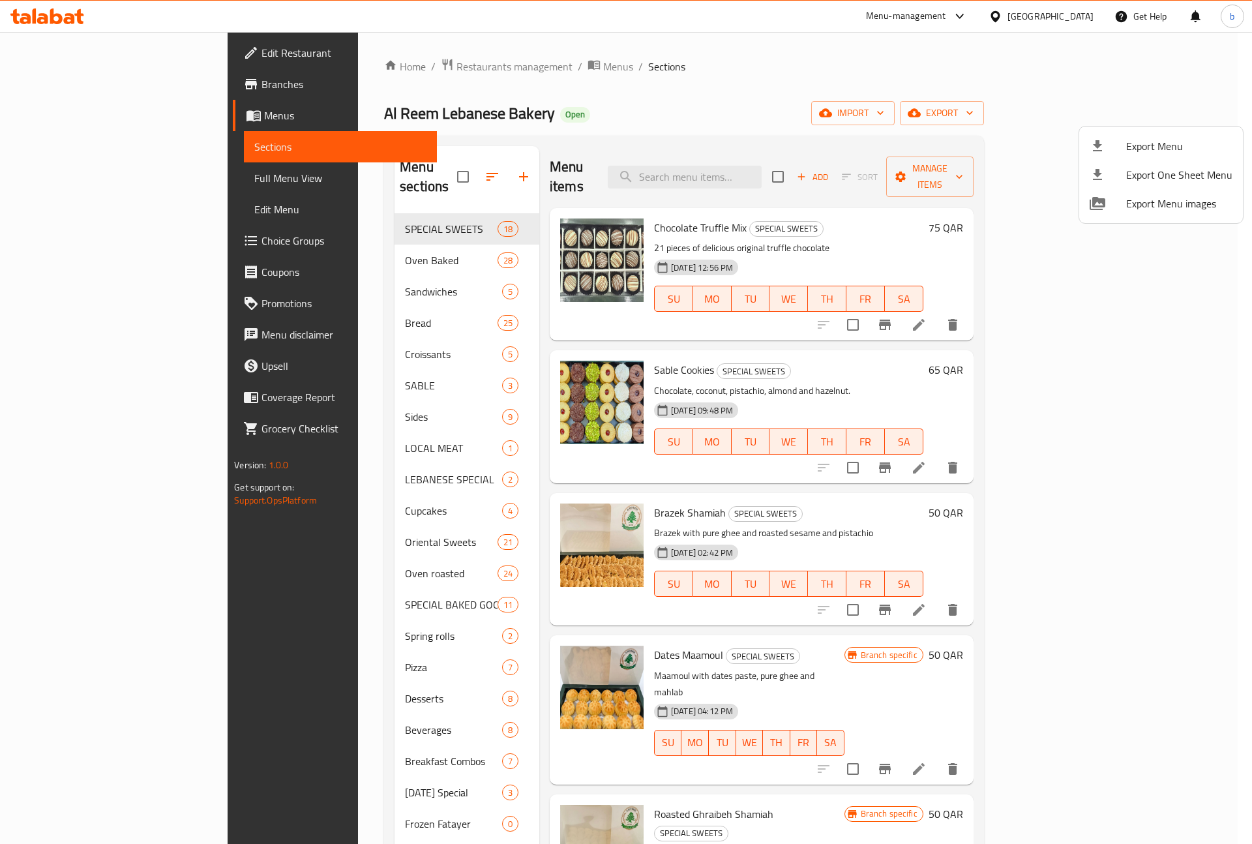
click at [734, 71] on div at bounding box center [626, 422] width 1252 height 844
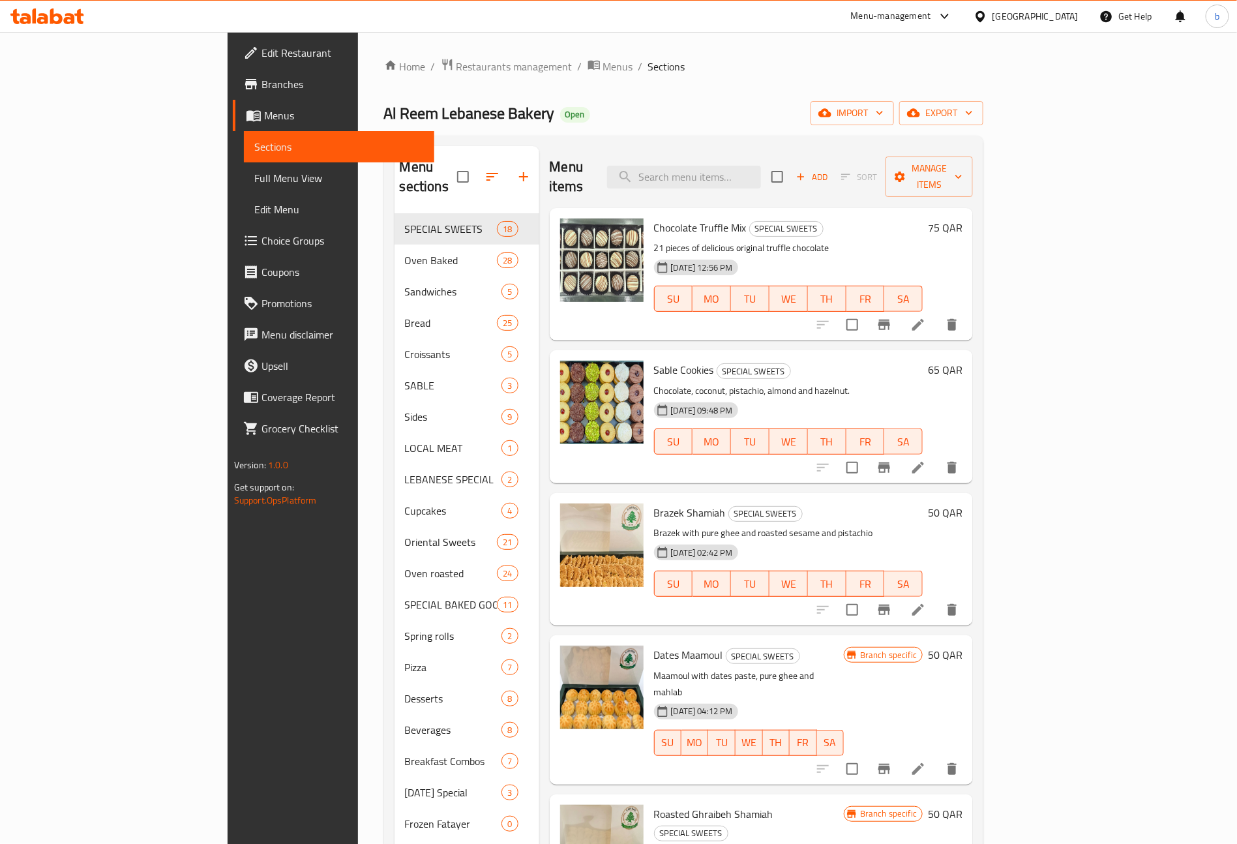
click at [261, 53] on span "Edit Restaurant" at bounding box center [342, 53] width 162 height 16
